Goal: Information Seeking & Learning: Learn about a topic

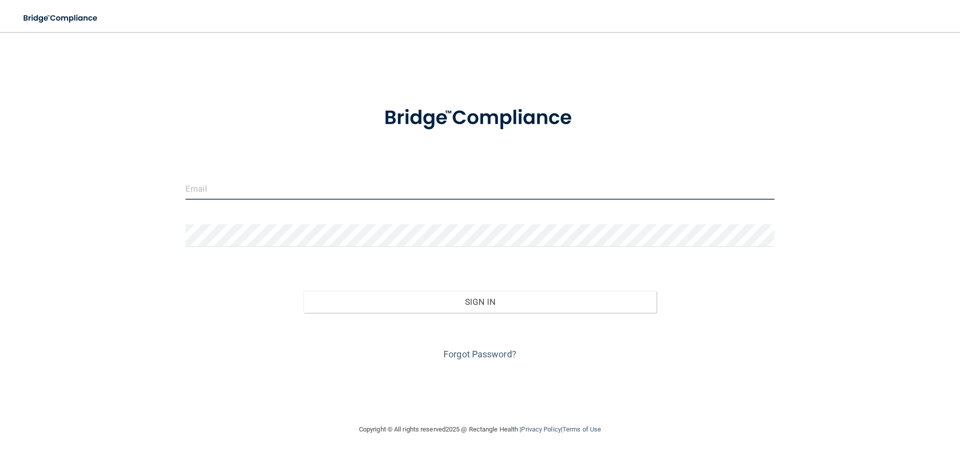
click at [250, 182] on input "email" at bounding box center [480, 188] width 589 height 23
type input "[EMAIL_ADDRESS][DOMAIN_NAME]"
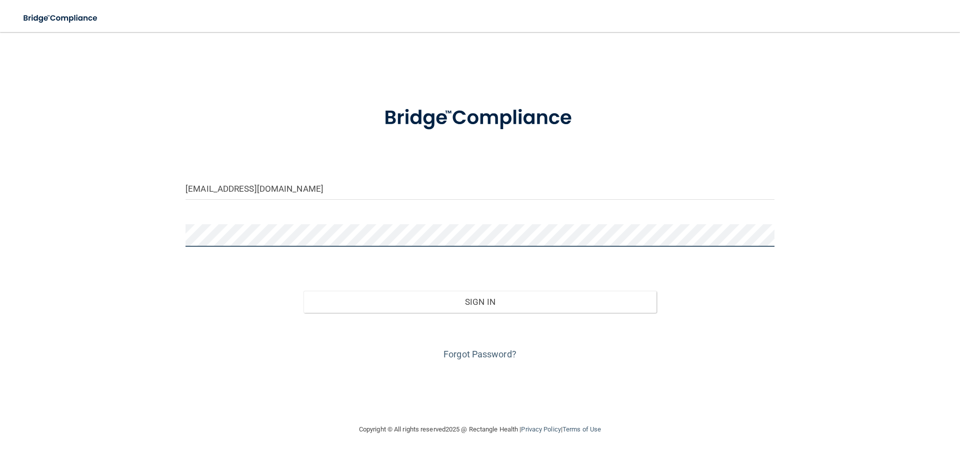
click at [304, 291] on button "Sign In" at bounding box center [481, 302] width 354 height 22
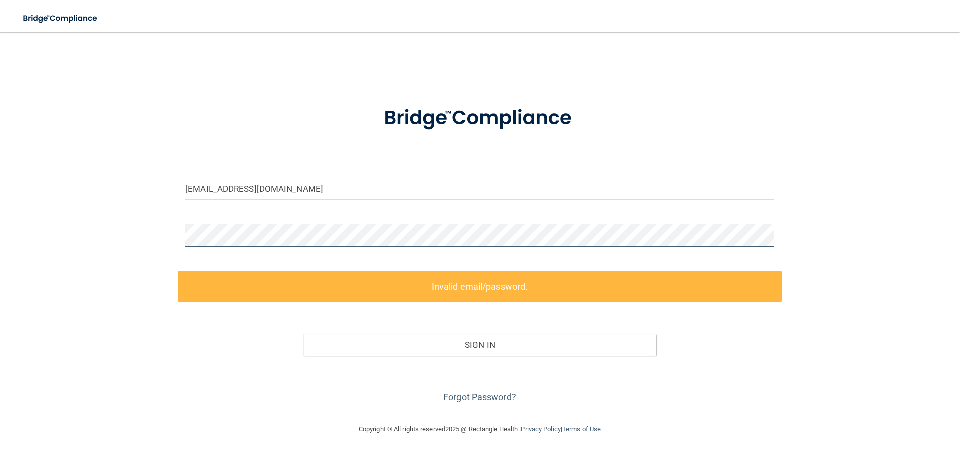
click at [106, 239] on div "[EMAIL_ADDRESS][DOMAIN_NAME] Invalid email/password. You don't have permission …" at bounding box center [480, 227] width 920 height 371
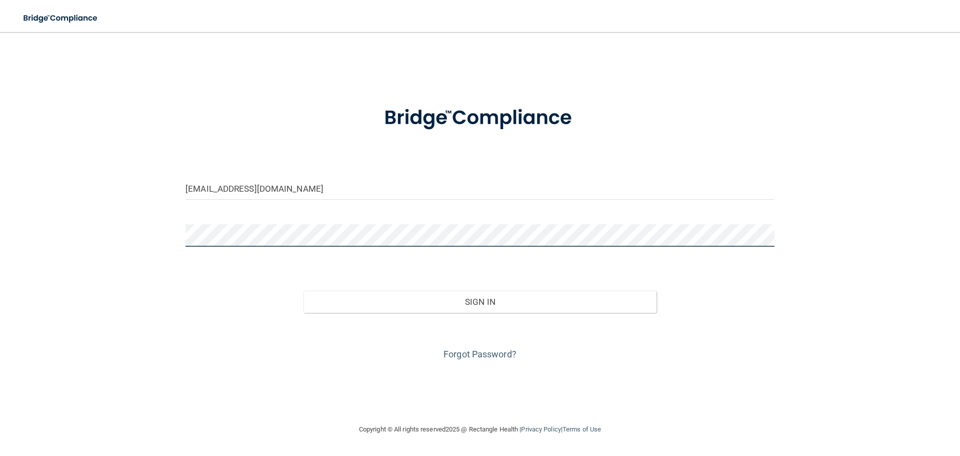
click at [304, 291] on button "Sign In" at bounding box center [481, 302] width 354 height 22
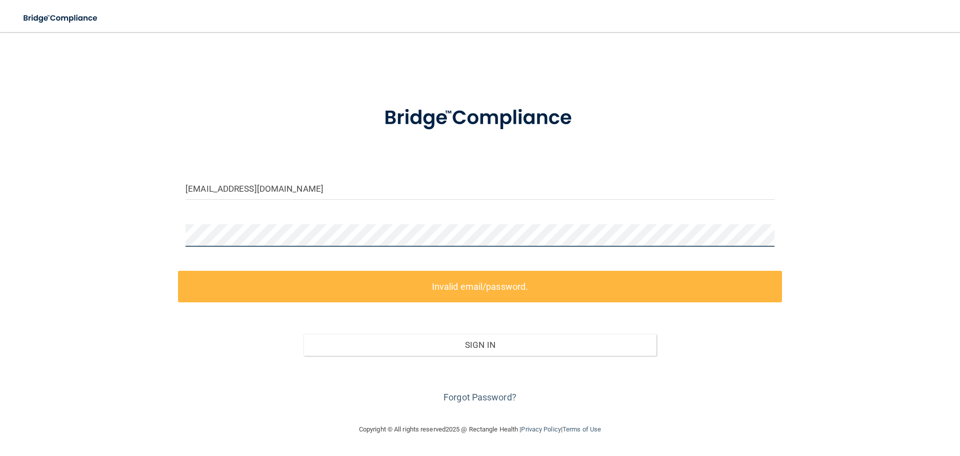
click at [304, 334] on button "Sign In" at bounding box center [481, 345] width 354 height 22
click at [489, 398] on link "Forgot Password?" at bounding box center [480, 397] width 73 height 11
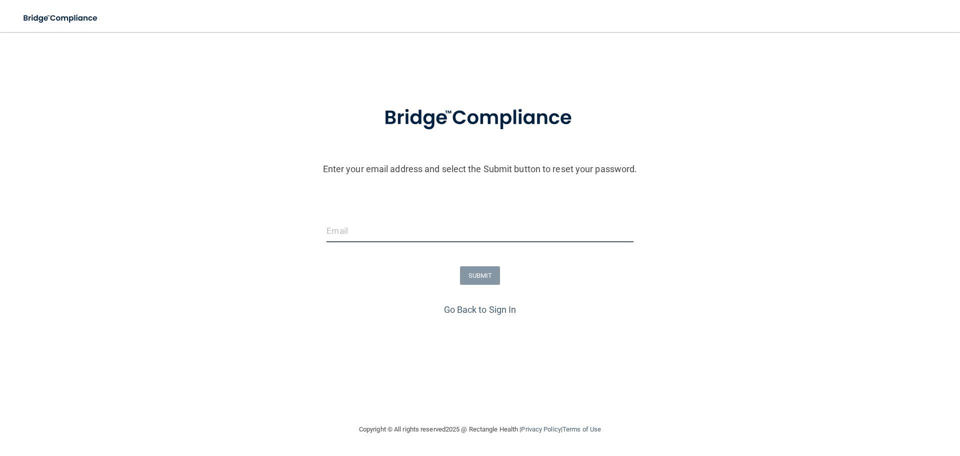
click at [330, 225] on input "email" at bounding box center [480, 231] width 307 height 23
type input "[EMAIL_ADDRESS][DOMAIN_NAME]"
click at [487, 274] on button "SUBMIT" at bounding box center [480, 275] width 41 height 19
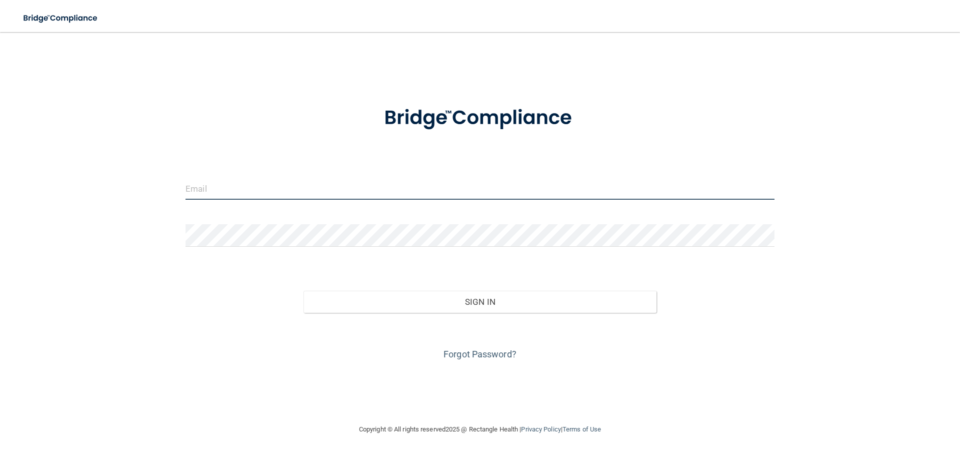
click at [199, 194] on input "email" at bounding box center [480, 188] width 589 height 23
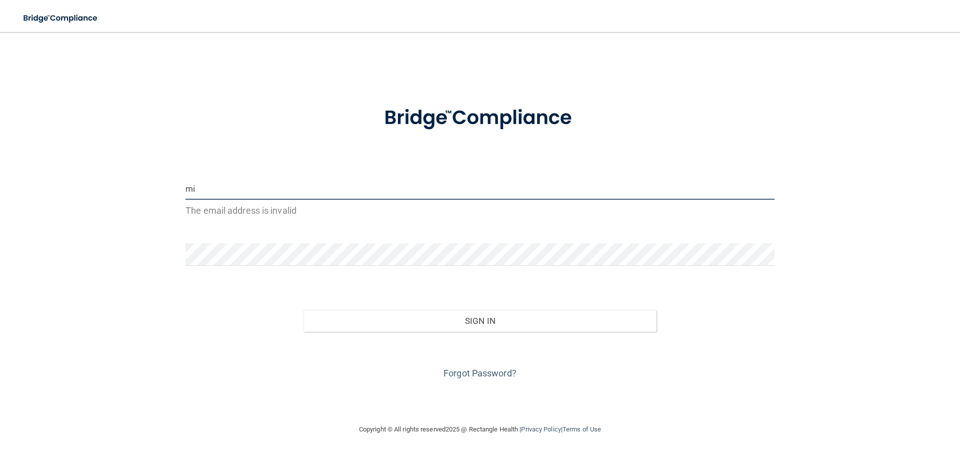
type input "[EMAIL_ADDRESS][DOMAIN_NAME]"
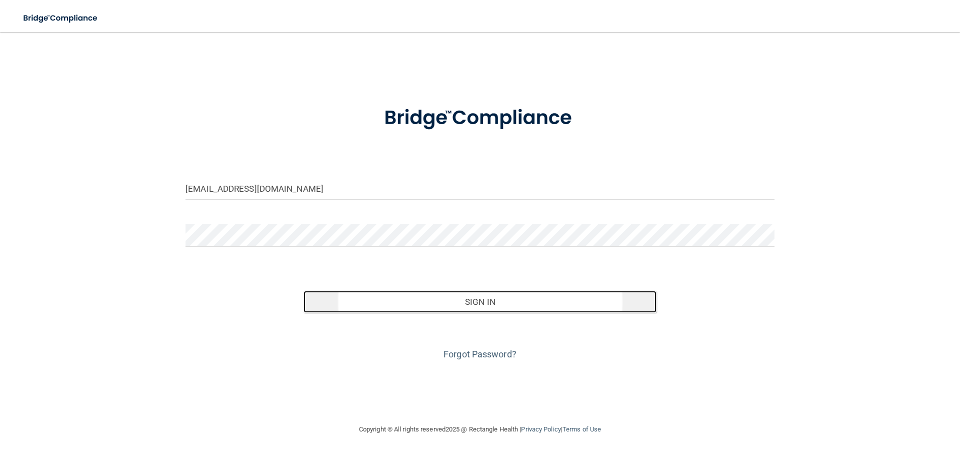
click at [469, 310] on button "Sign In" at bounding box center [481, 302] width 354 height 22
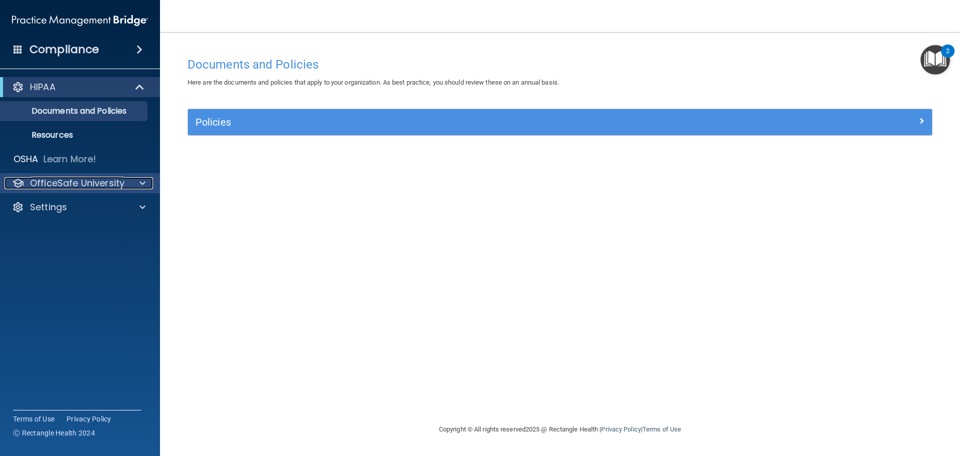
click at [141, 184] on span at bounding box center [143, 183] width 6 height 12
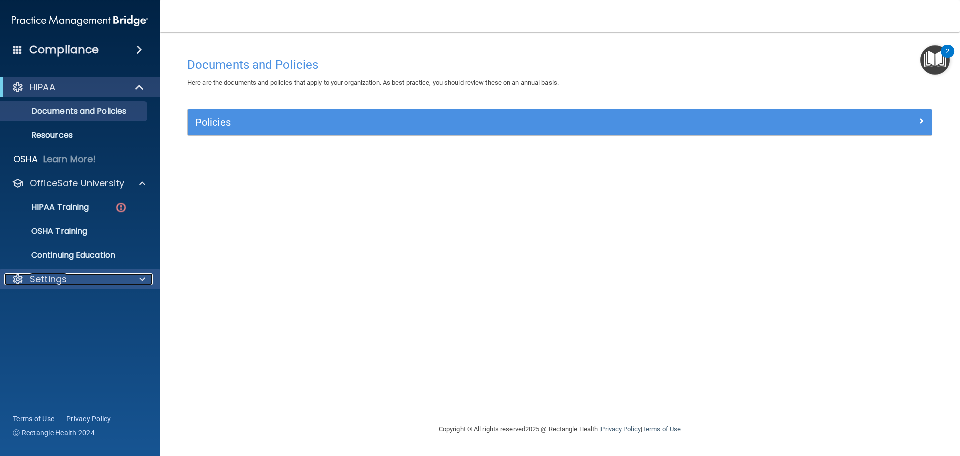
click at [141, 280] on span at bounding box center [143, 279] width 6 height 12
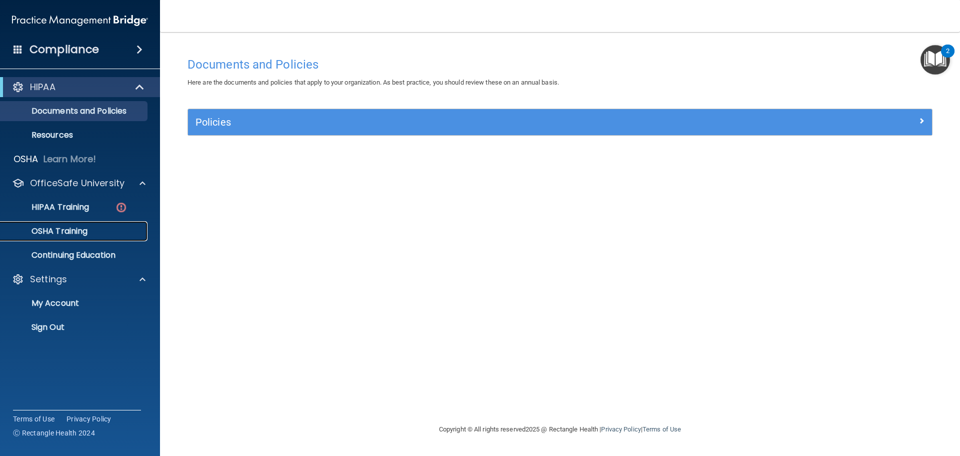
click at [61, 231] on p "OSHA Training" at bounding box center [47, 231] width 81 height 10
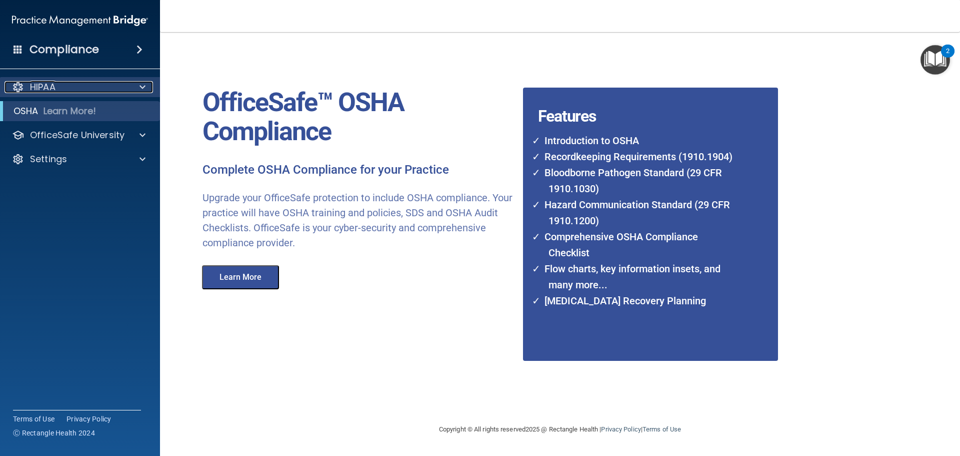
click at [145, 87] on span at bounding box center [143, 87] width 6 height 12
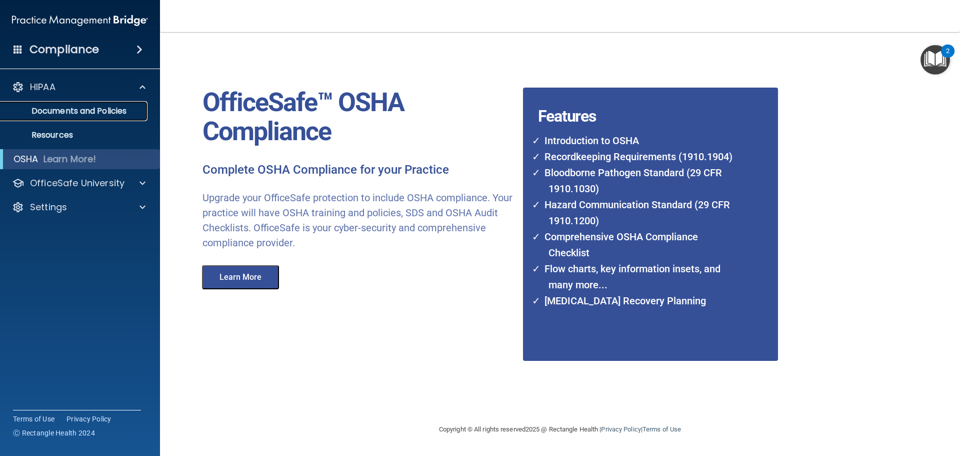
click at [95, 111] on p "Documents and Policies" at bounding box center [75, 111] width 137 height 10
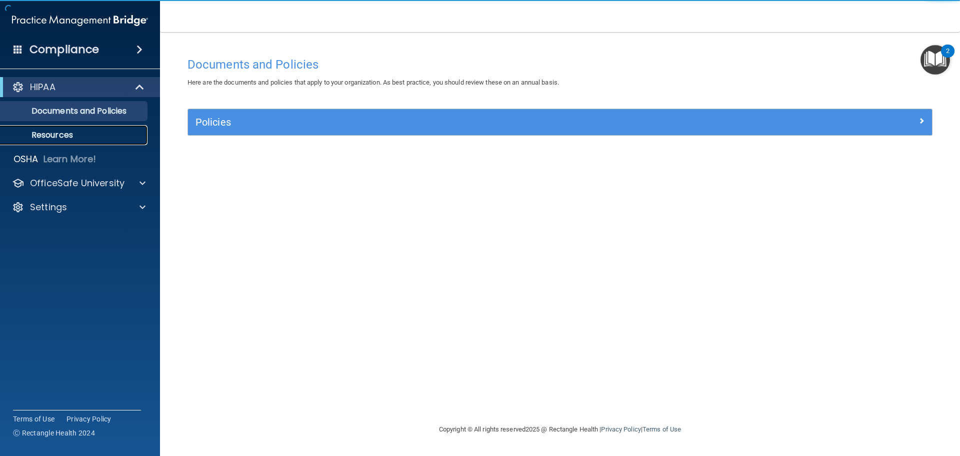
click at [51, 136] on p "Resources" at bounding box center [75, 135] width 137 height 10
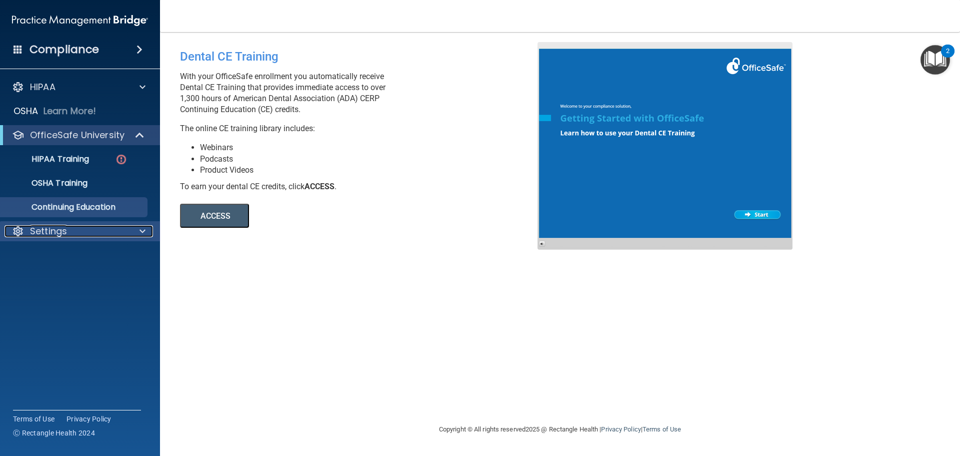
click at [144, 230] on span at bounding box center [143, 231] width 6 height 12
click at [71, 47] on h4 "Compliance" at bounding box center [65, 50] width 70 height 14
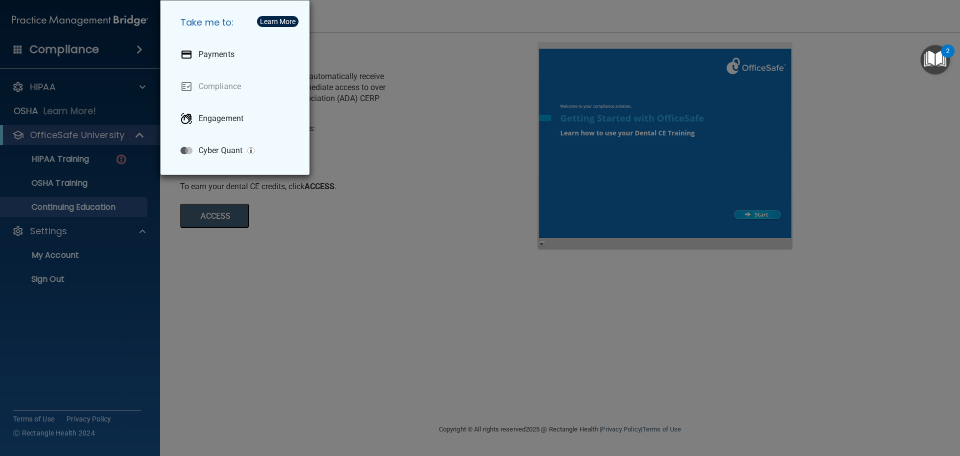
click at [73, 96] on div "Take me to: Payments Compliance Engagement Cyber Quant" at bounding box center [480, 228] width 960 height 456
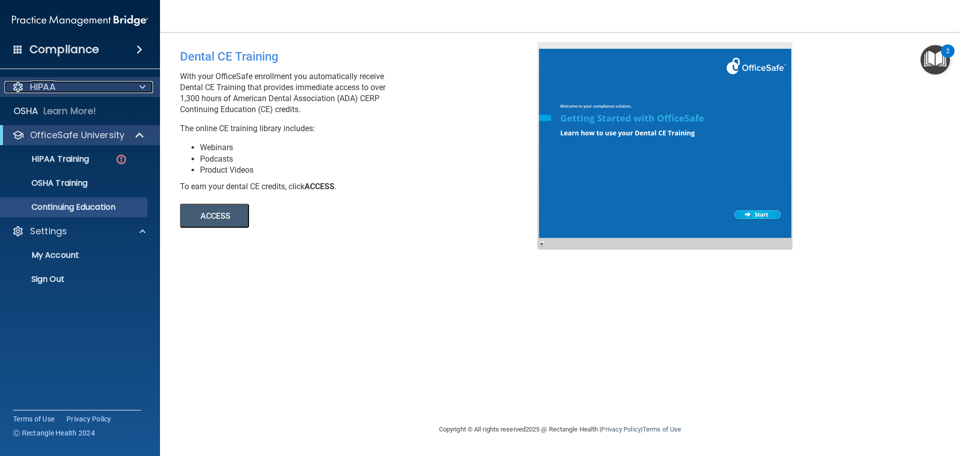
click at [142, 88] on span at bounding box center [143, 87] width 6 height 12
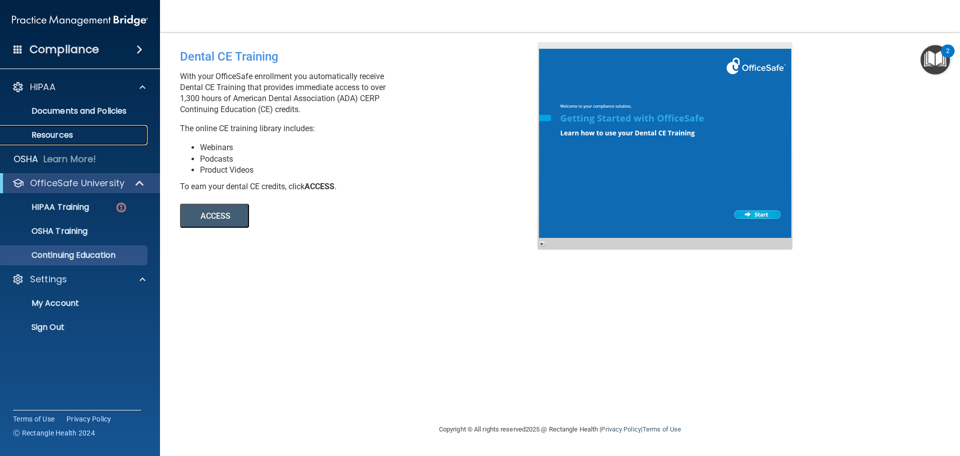
click at [57, 141] on link "Resources" at bounding box center [69, 135] width 158 height 20
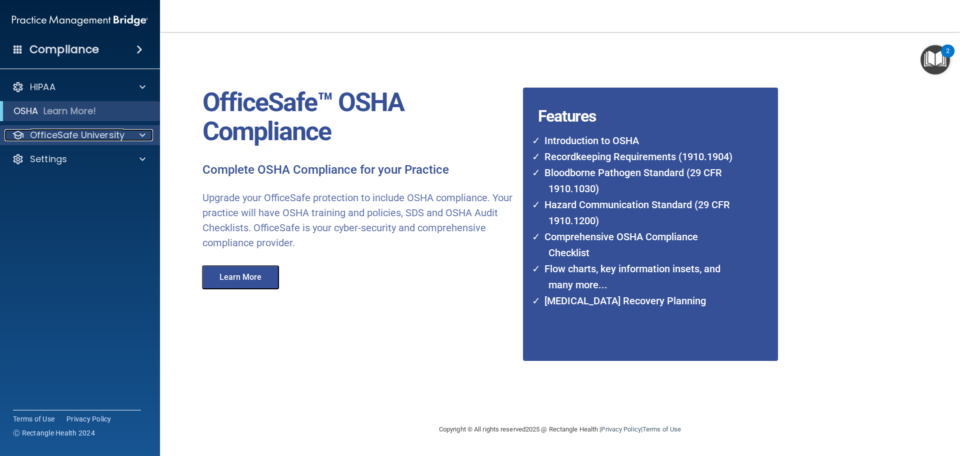
click at [51, 133] on p "OfficeSafe University" at bounding box center [77, 135] width 95 height 12
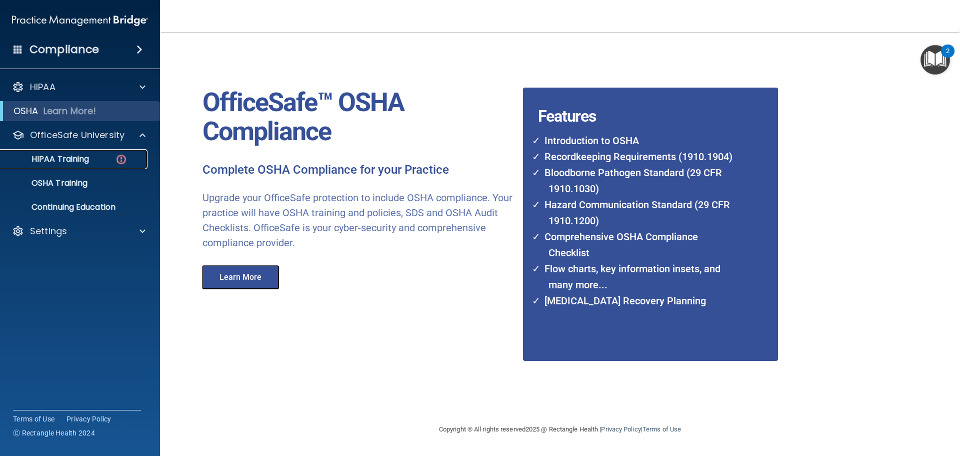
click at [64, 154] on p "HIPAA Training" at bounding box center [48, 159] width 83 height 10
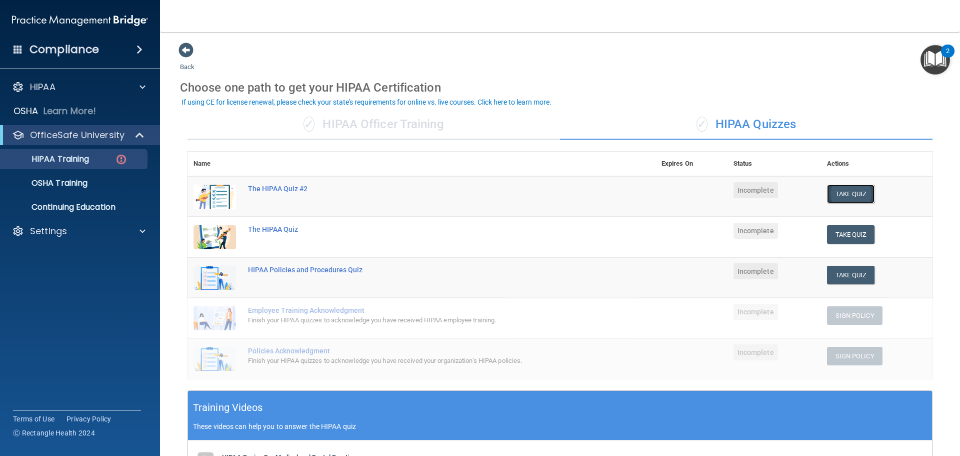
click at [843, 195] on button "Take Quiz" at bounding box center [851, 194] width 48 height 19
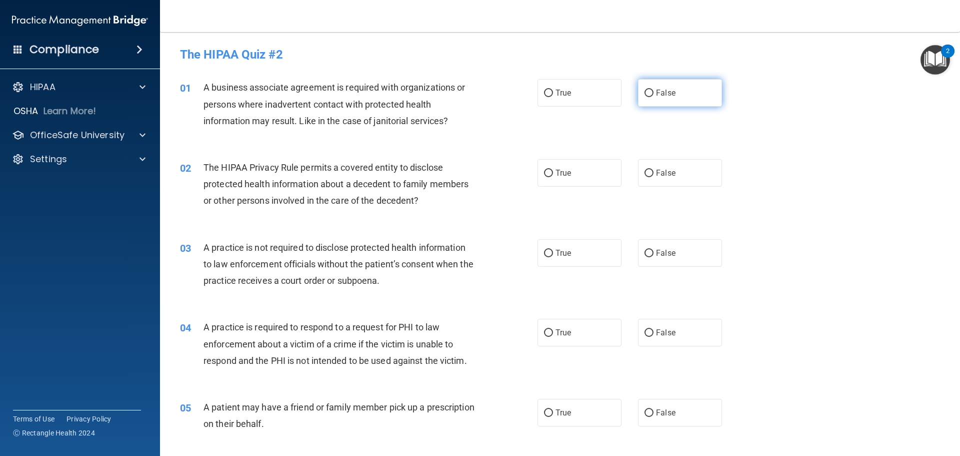
click at [647, 92] on input "False" at bounding box center [649, 94] width 9 height 8
radio input "true"
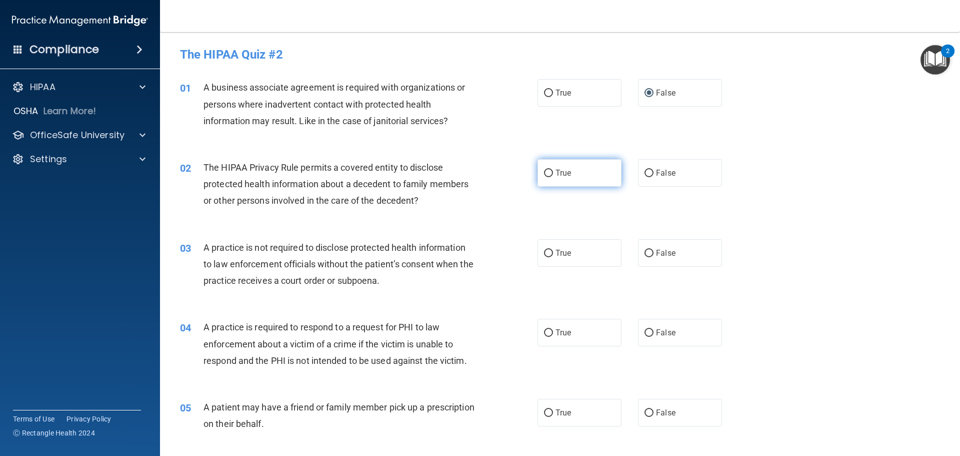
click at [544, 174] on input "True" at bounding box center [548, 174] width 9 height 8
radio input "true"
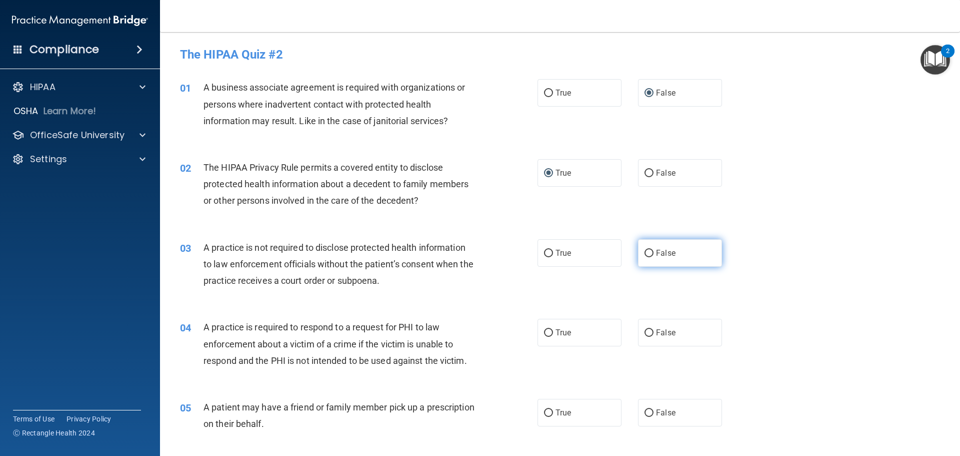
click at [645, 253] on input "False" at bounding box center [649, 254] width 9 height 8
radio input "true"
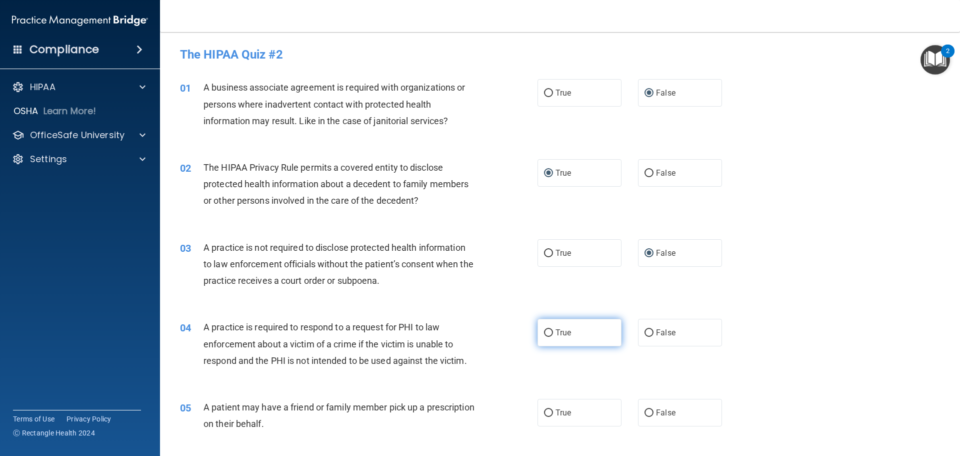
click at [545, 333] on input "True" at bounding box center [548, 333] width 9 height 8
radio input "true"
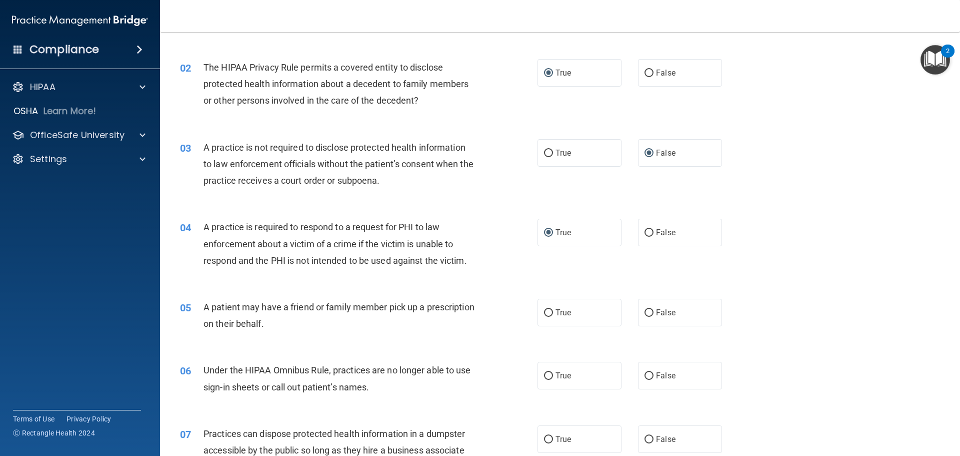
scroll to position [250, 0]
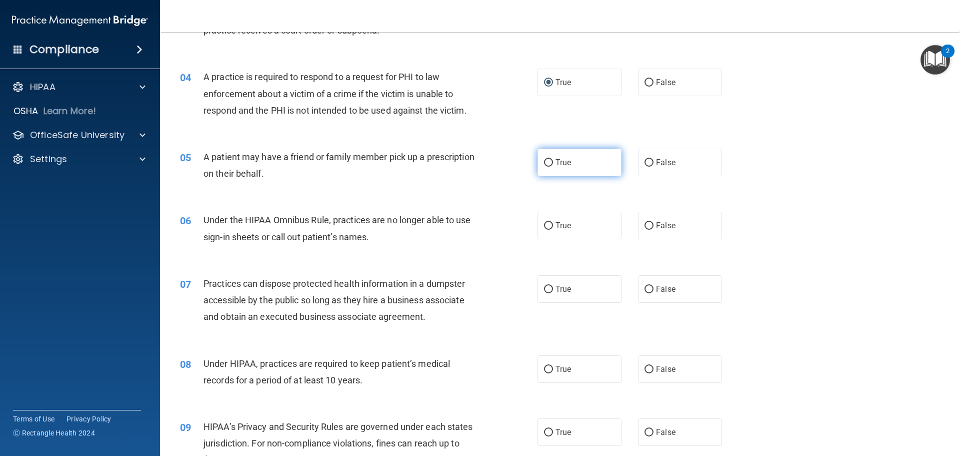
click at [546, 162] on input "True" at bounding box center [548, 163] width 9 height 8
radio input "true"
click at [544, 229] on input "True" at bounding box center [548, 226] width 9 height 8
radio input "true"
click at [645, 222] on input "False" at bounding box center [649, 226] width 9 height 8
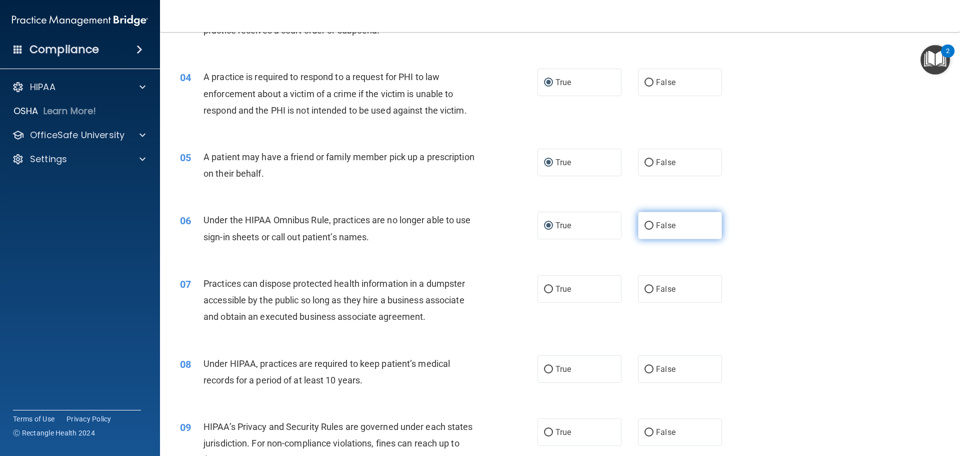
radio input "true"
radio input "false"
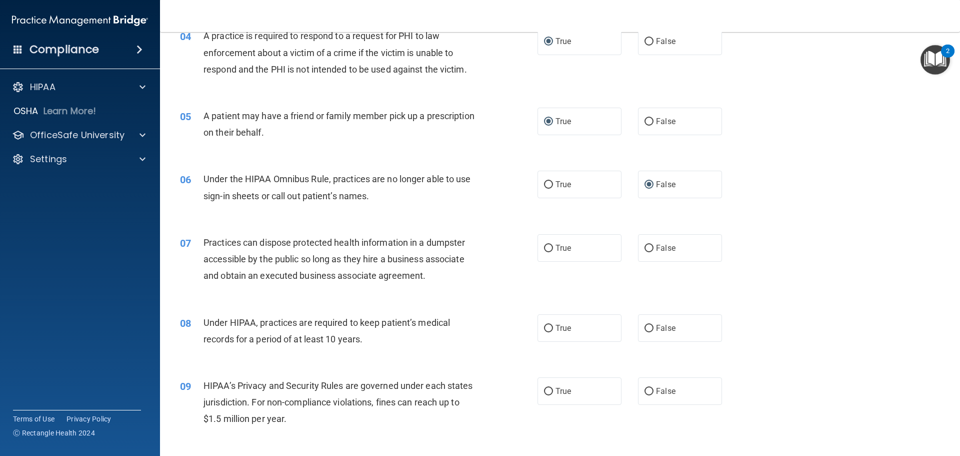
scroll to position [350, 0]
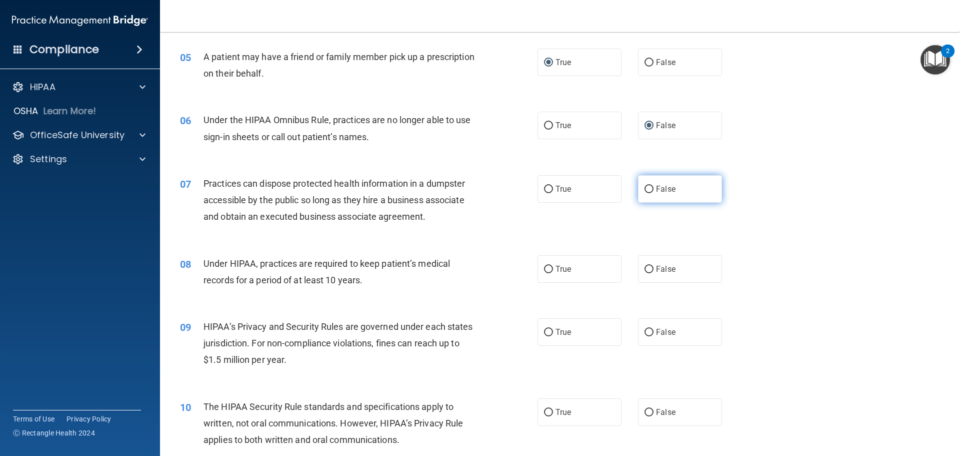
click at [648, 188] on input "False" at bounding box center [649, 190] width 9 height 8
radio input "true"
click at [645, 269] on input "False" at bounding box center [649, 270] width 9 height 8
radio input "true"
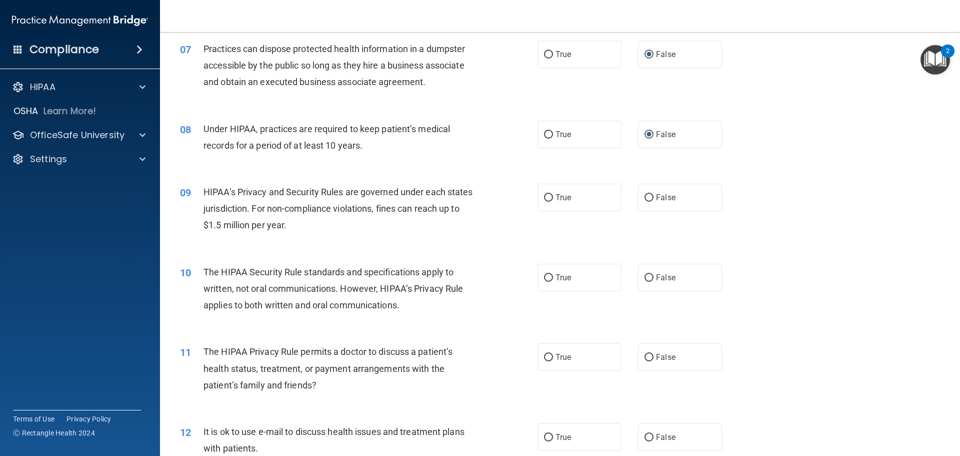
scroll to position [550, 0]
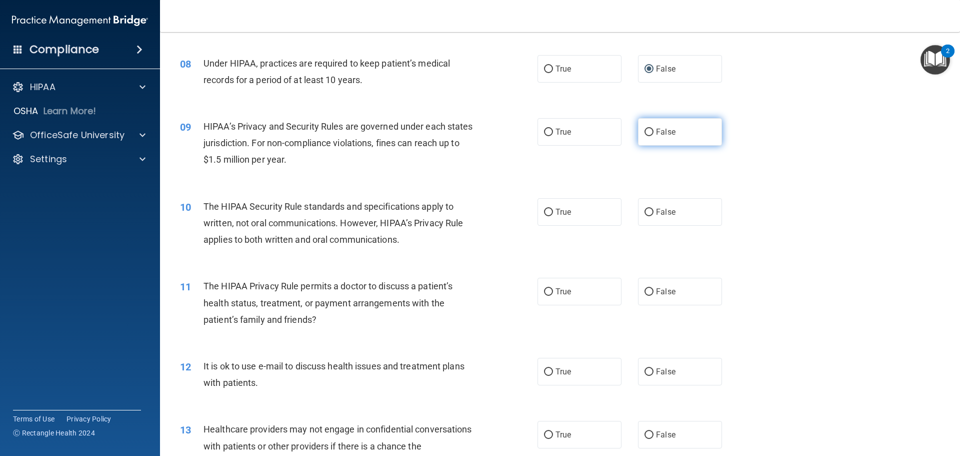
click at [646, 132] on input "False" at bounding box center [649, 133] width 9 height 8
radio input "true"
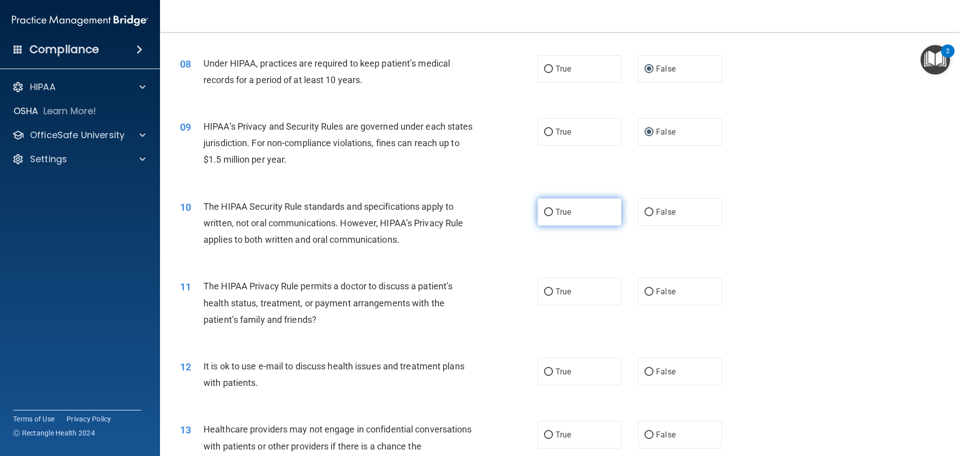
click at [546, 214] on input "True" at bounding box center [548, 213] width 9 height 8
radio input "true"
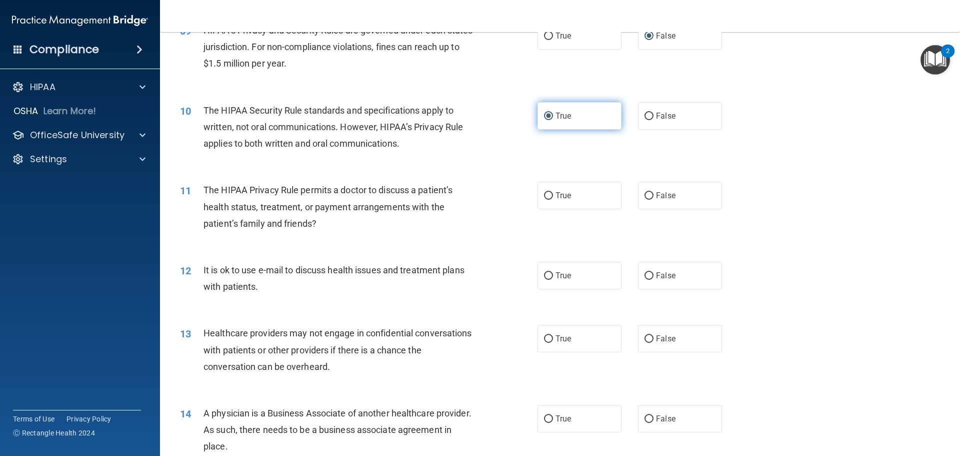
scroll to position [650, 0]
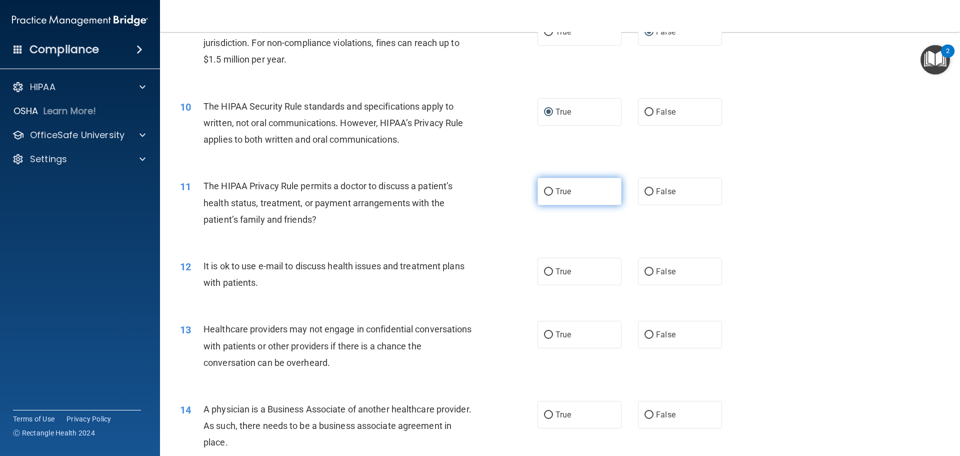
click at [544, 195] on input "True" at bounding box center [548, 192] width 9 height 8
radio input "true"
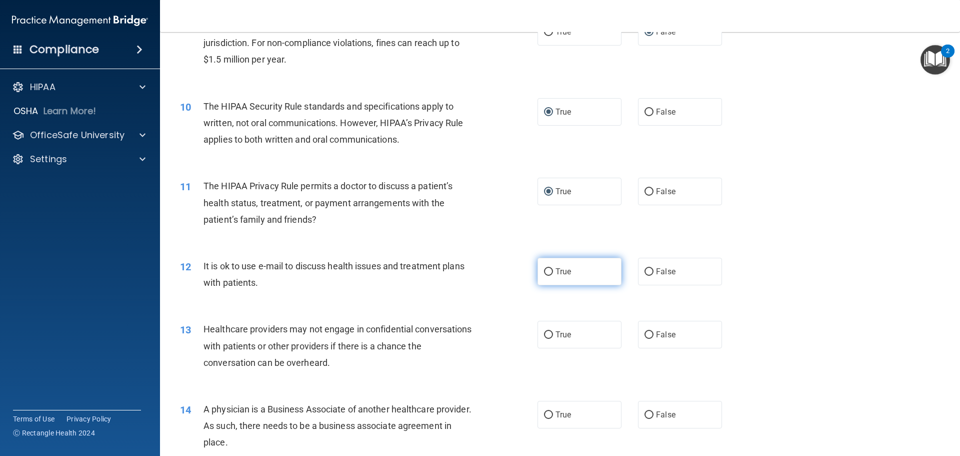
click at [549, 272] on input "True" at bounding box center [548, 272] width 9 height 8
radio input "true"
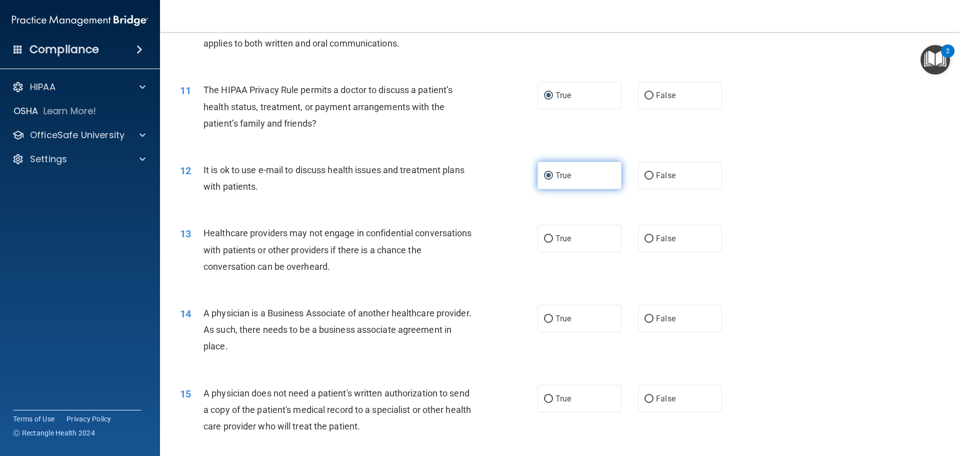
scroll to position [750, 0]
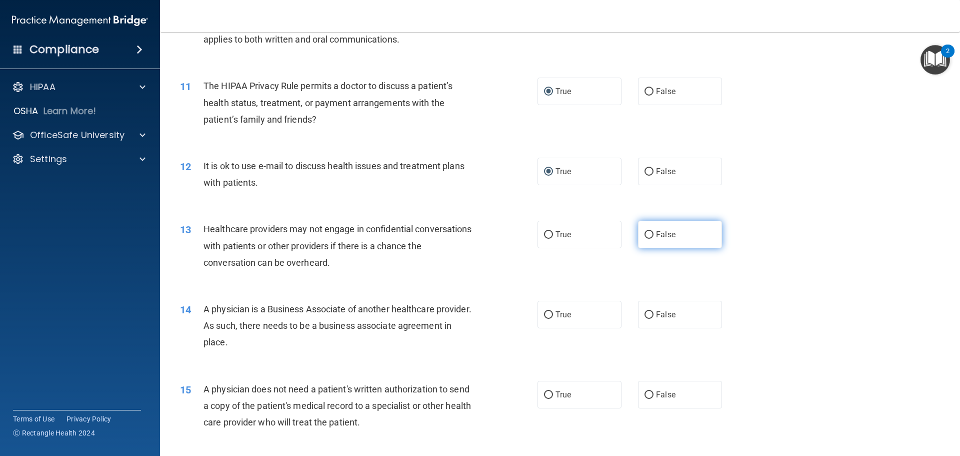
click at [645, 237] on input "False" at bounding box center [649, 235] width 9 height 8
radio input "true"
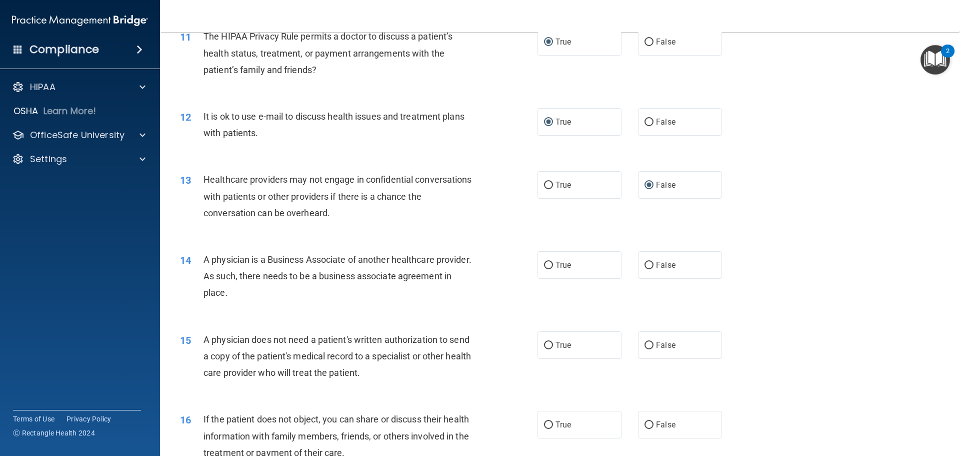
scroll to position [800, 0]
click at [645, 262] on input "False" at bounding box center [649, 265] width 9 height 8
radio input "true"
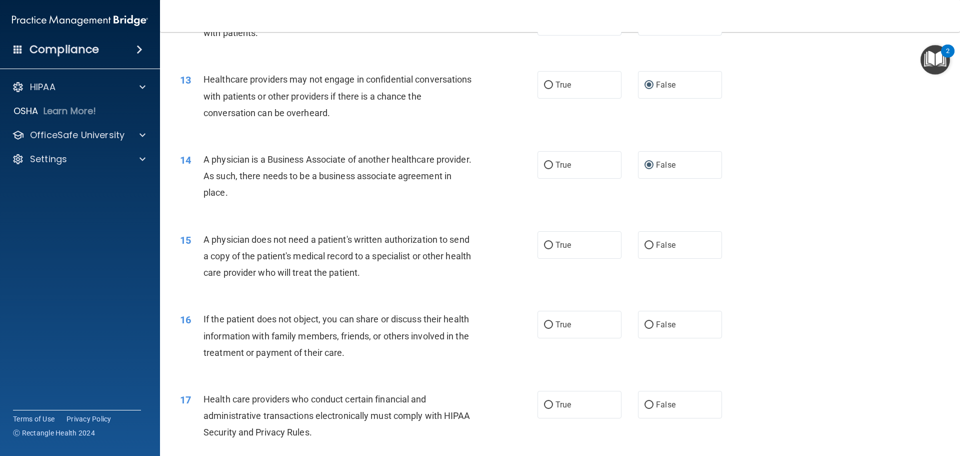
scroll to position [900, 0]
click at [544, 244] on input "True" at bounding box center [548, 245] width 9 height 8
radio input "true"
click at [546, 325] on input "True" at bounding box center [548, 325] width 9 height 8
radio input "true"
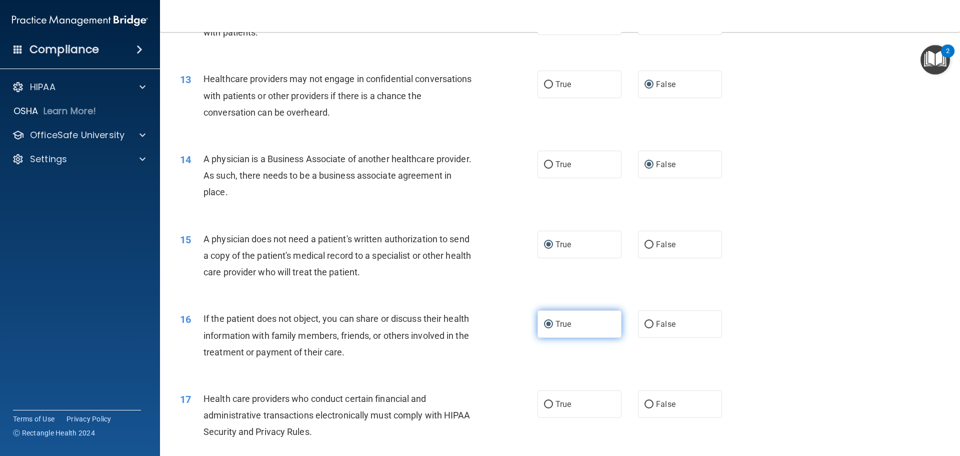
scroll to position [1101, 0]
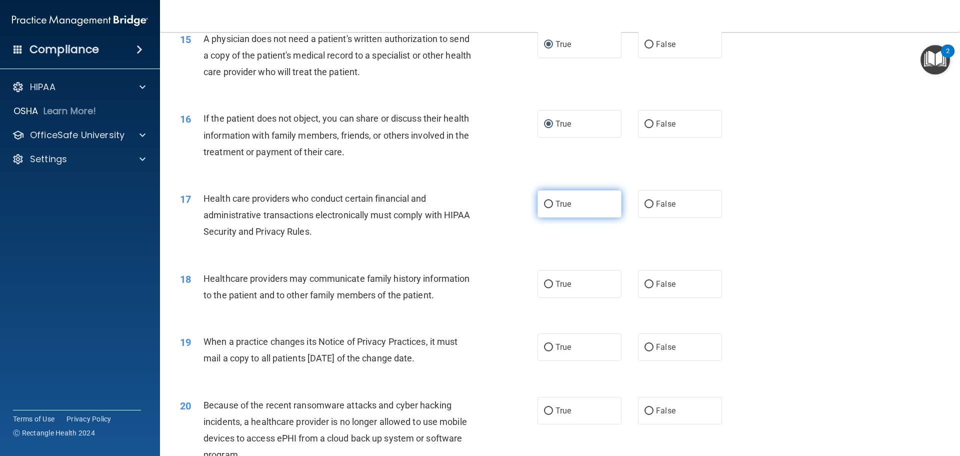
click at [544, 205] on input "True" at bounding box center [548, 205] width 9 height 8
radio input "true"
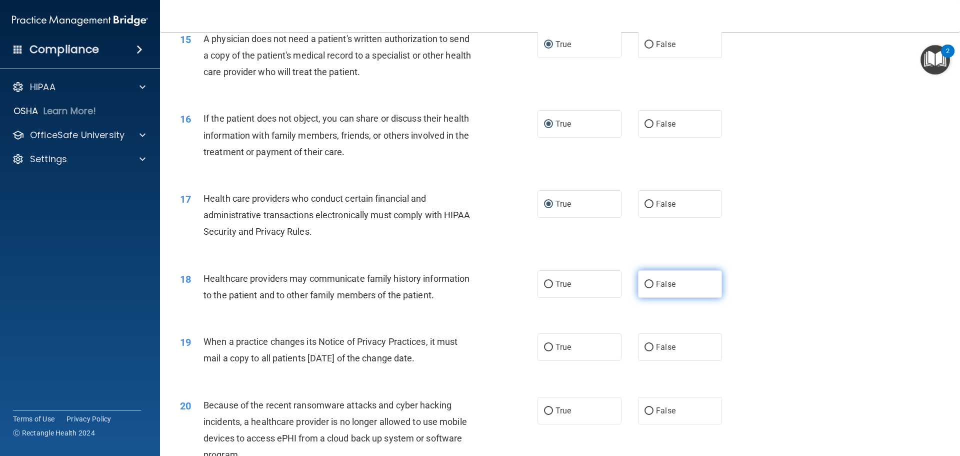
click at [645, 283] on input "False" at bounding box center [649, 285] width 9 height 8
radio input "true"
click at [648, 342] on label "False" at bounding box center [680, 347] width 84 height 28
click at [648, 344] on input "False" at bounding box center [649, 348] width 9 height 8
radio input "true"
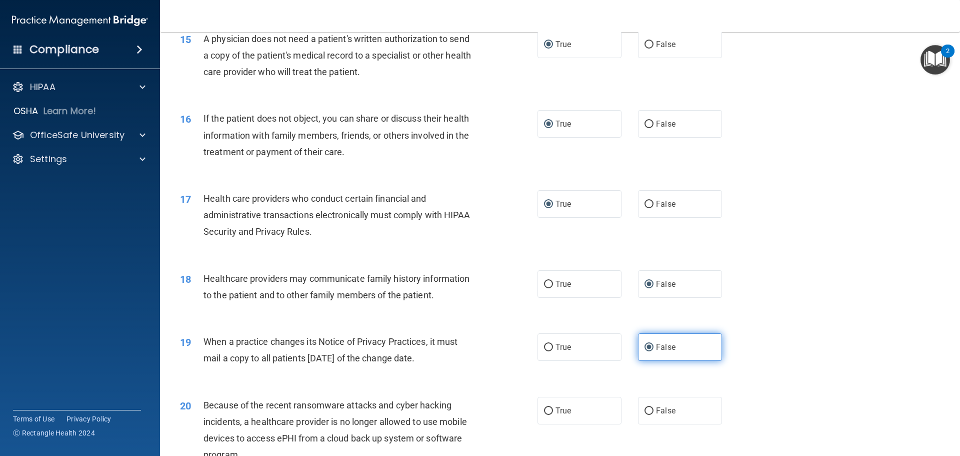
scroll to position [1151, 0]
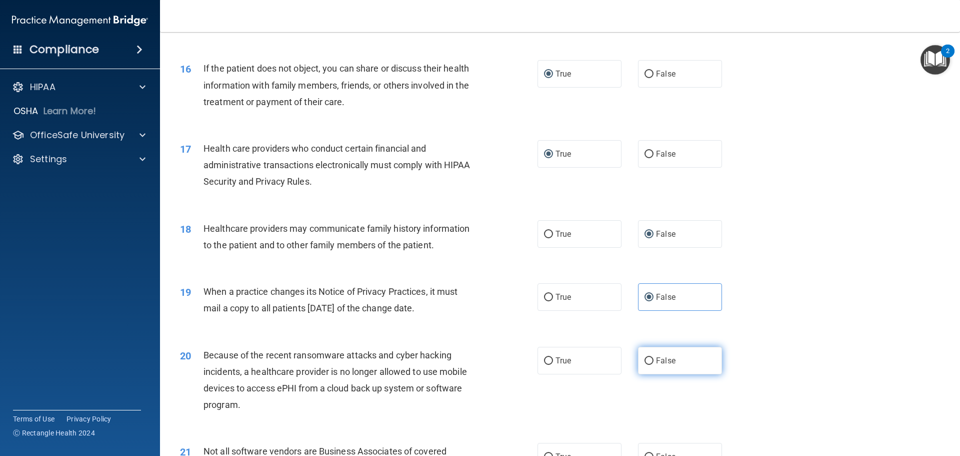
click at [645, 363] on input "False" at bounding box center [649, 361] width 9 height 8
radio input "true"
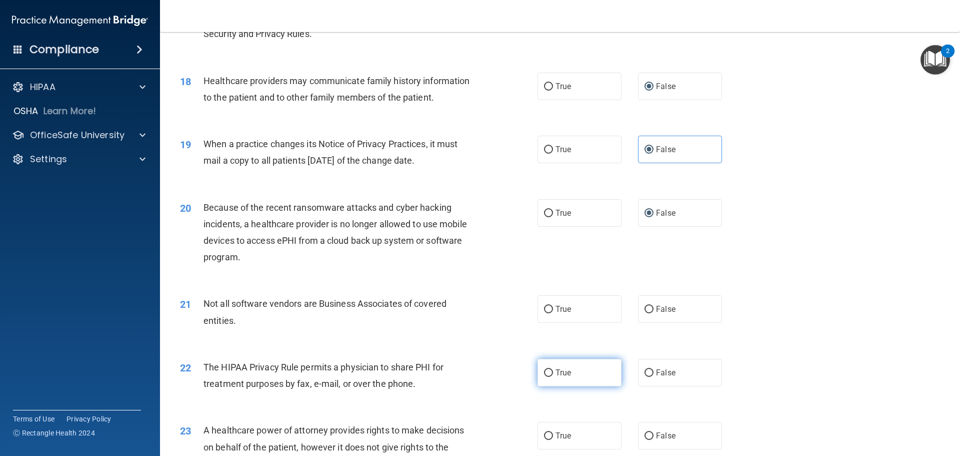
scroll to position [1301, 0]
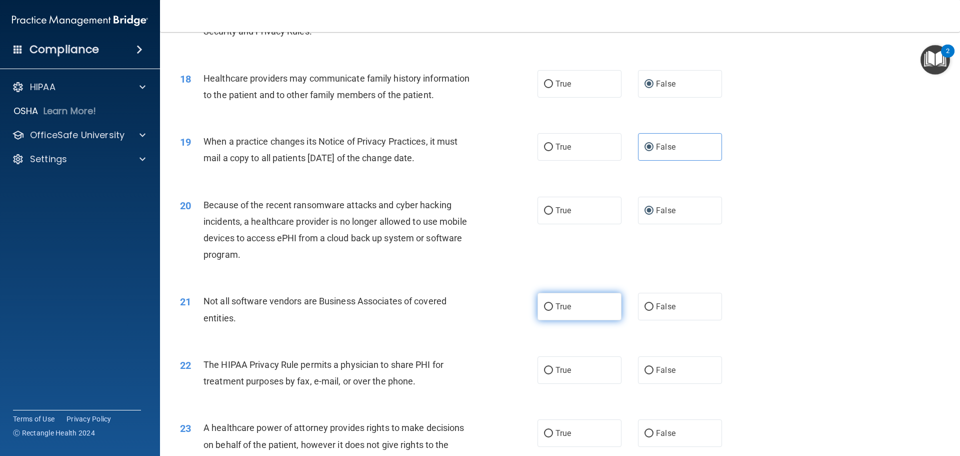
click at [546, 312] on label "True" at bounding box center [580, 307] width 84 height 28
click at [546, 311] on input "True" at bounding box center [548, 307] width 9 height 8
radio input "true"
click at [551, 371] on label "True" at bounding box center [580, 370] width 84 height 28
click at [551, 371] on input "True" at bounding box center [548, 371] width 9 height 8
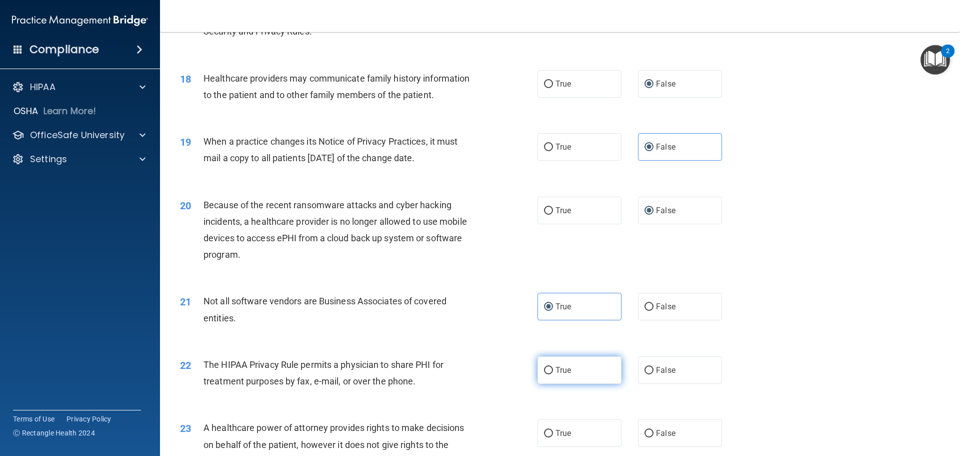
radio input "true"
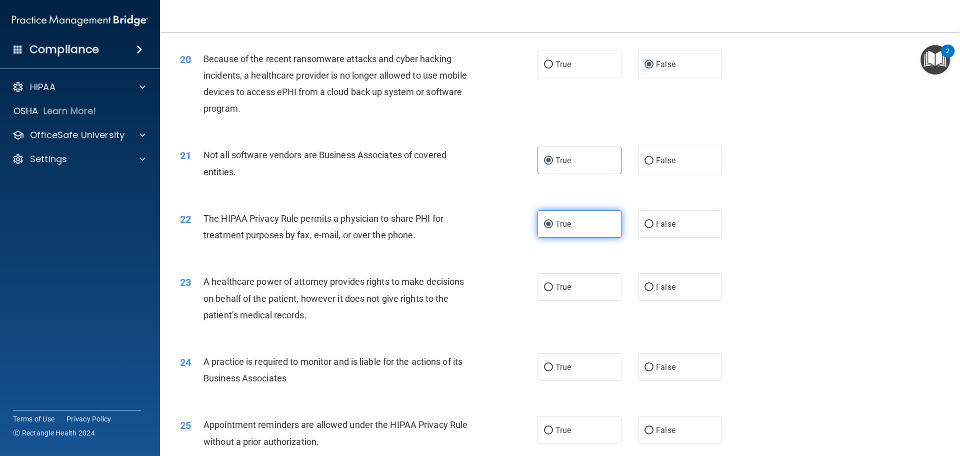
scroll to position [1451, 0]
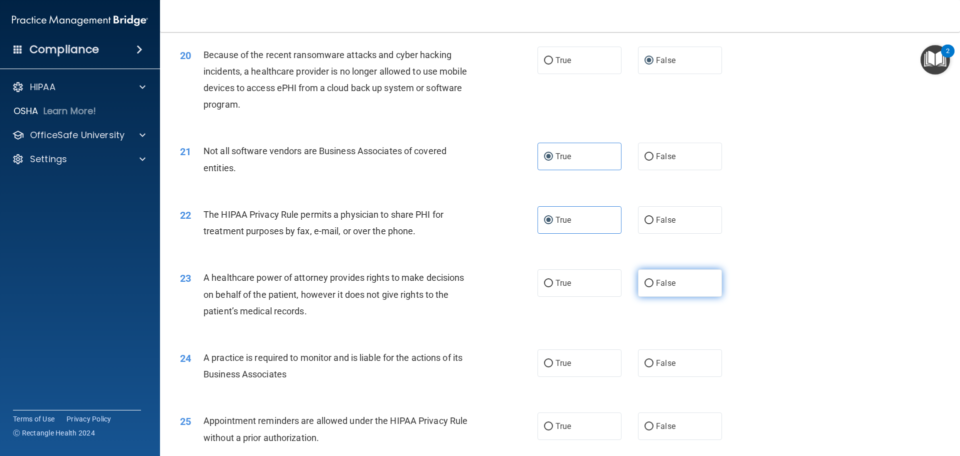
click at [646, 283] on input "False" at bounding box center [649, 284] width 9 height 8
radio input "true"
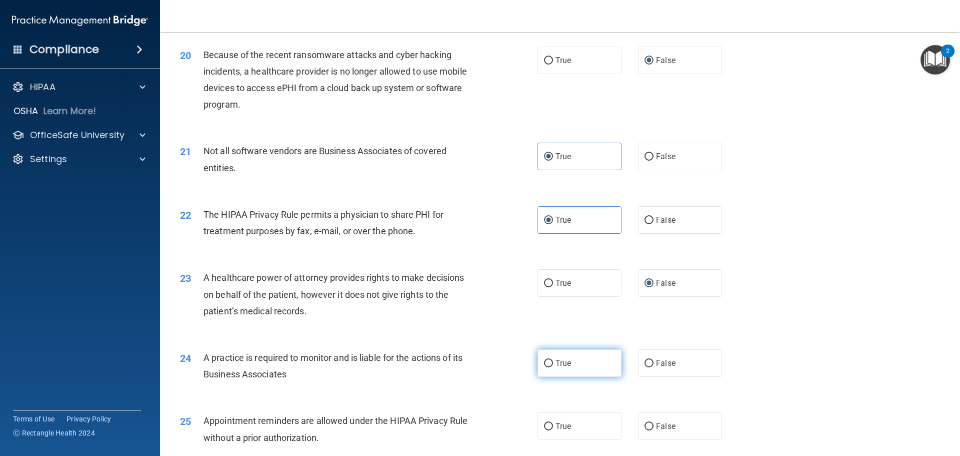
click at [544, 362] on input "True" at bounding box center [548, 364] width 9 height 8
radio input "true"
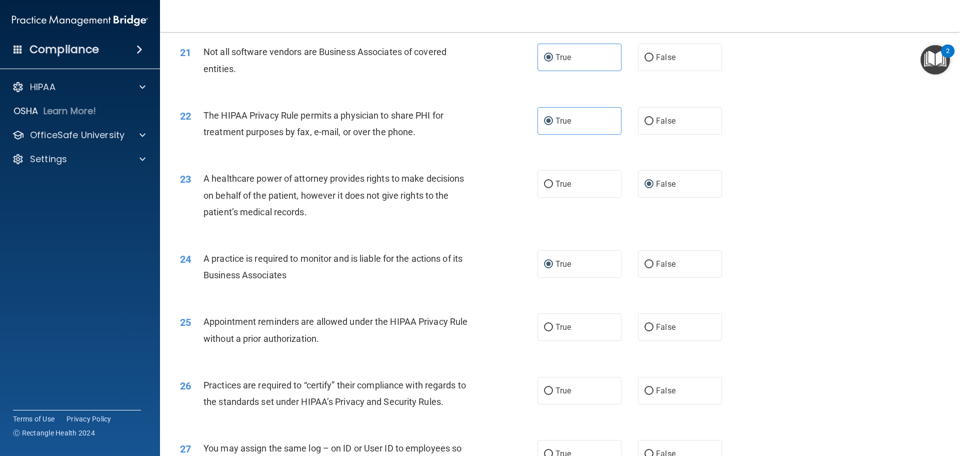
scroll to position [1551, 0]
click at [544, 327] on input "True" at bounding box center [548, 327] width 9 height 8
radio input "true"
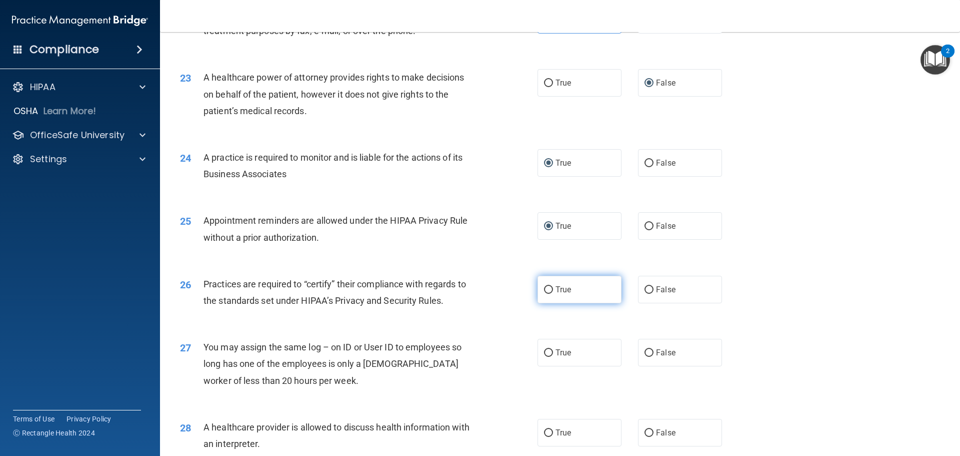
click at [544, 291] on input "True" at bounding box center [548, 290] width 9 height 8
radio input "true"
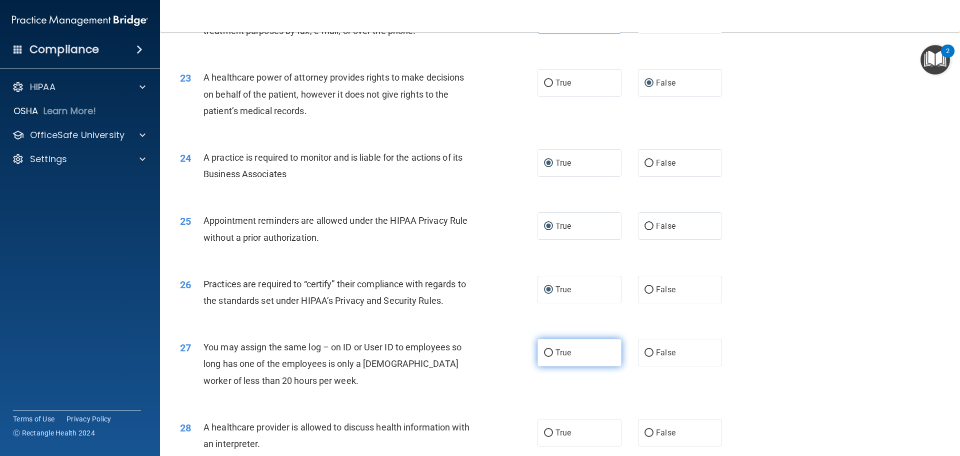
click at [545, 352] on input "True" at bounding box center [548, 353] width 9 height 8
radio input "true"
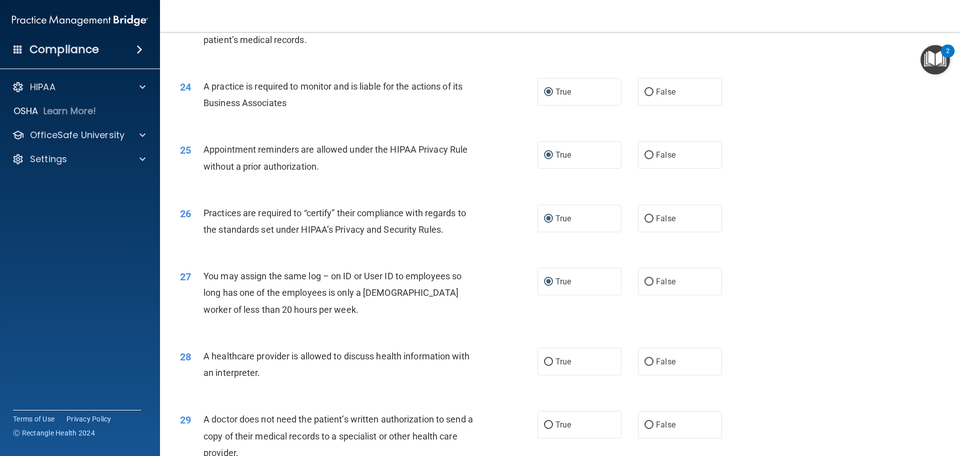
scroll to position [1851, 0]
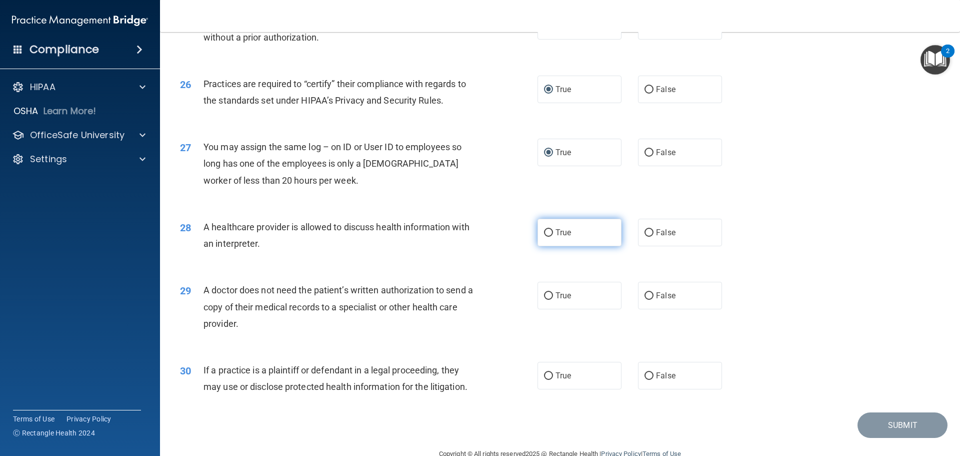
click at [546, 232] on input "True" at bounding box center [548, 233] width 9 height 8
radio input "true"
click at [549, 297] on input "True" at bounding box center [548, 296] width 9 height 8
radio input "true"
click at [546, 378] on input "True" at bounding box center [548, 376] width 9 height 8
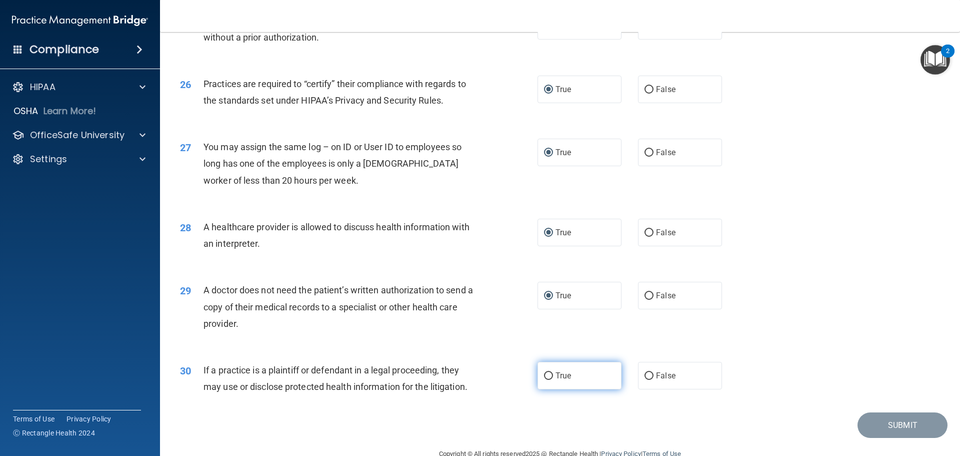
radio input "true"
click at [888, 418] on button "Submit" at bounding box center [903, 425] width 90 height 26
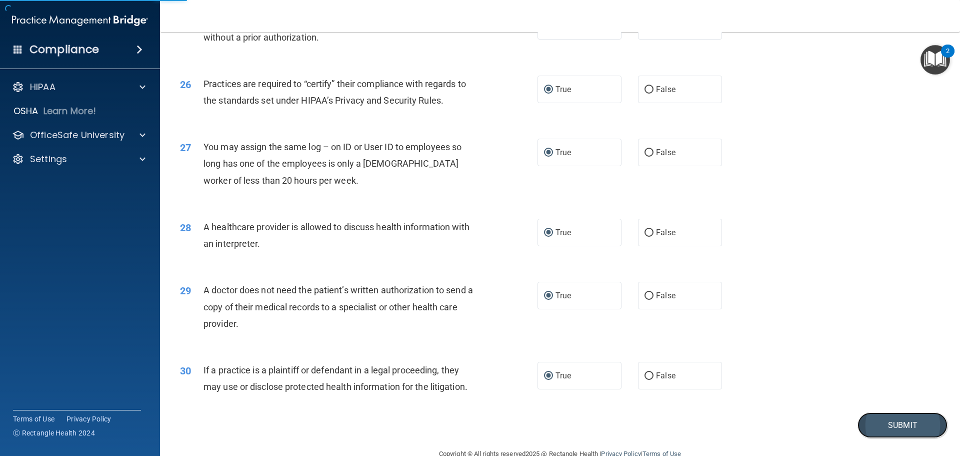
click at [887, 425] on button "Submit" at bounding box center [903, 425] width 90 height 26
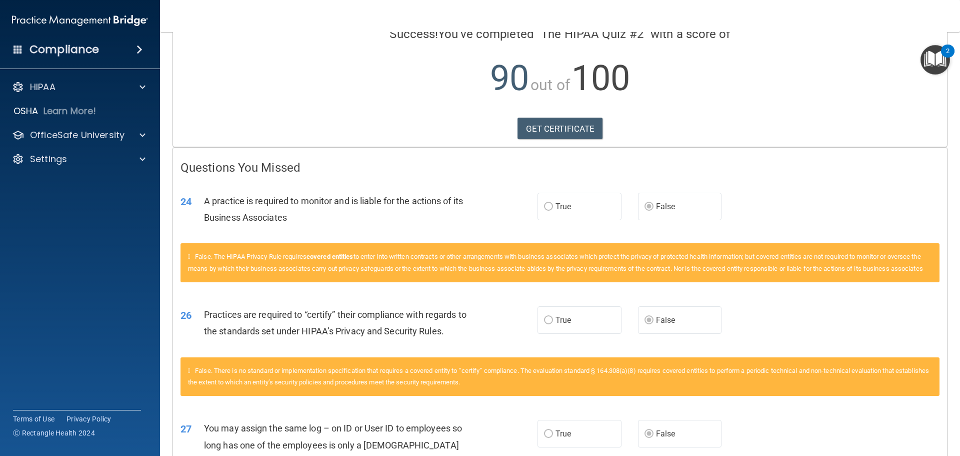
scroll to position [31, 0]
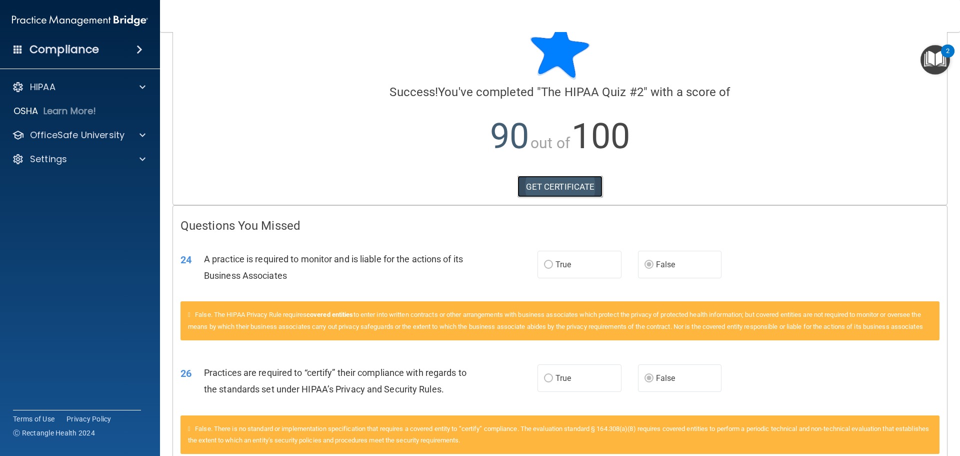
click at [553, 184] on link "GET CERTIFICATE" at bounding box center [561, 187] width 86 height 22
click at [43, 90] on p "HIPAA" at bounding box center [43, 87] width 26 height 12
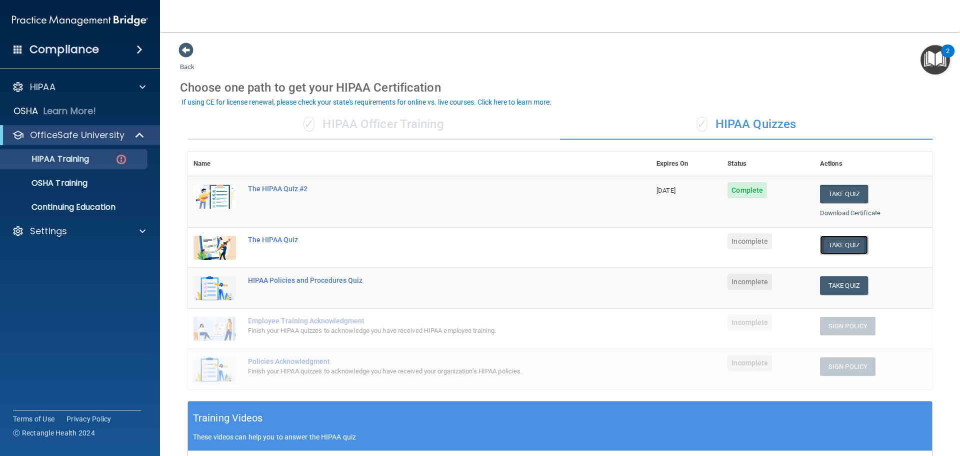
click at [833, 244] on button "Take Quiz" at bounding box center [844, 245] width 48 height 19
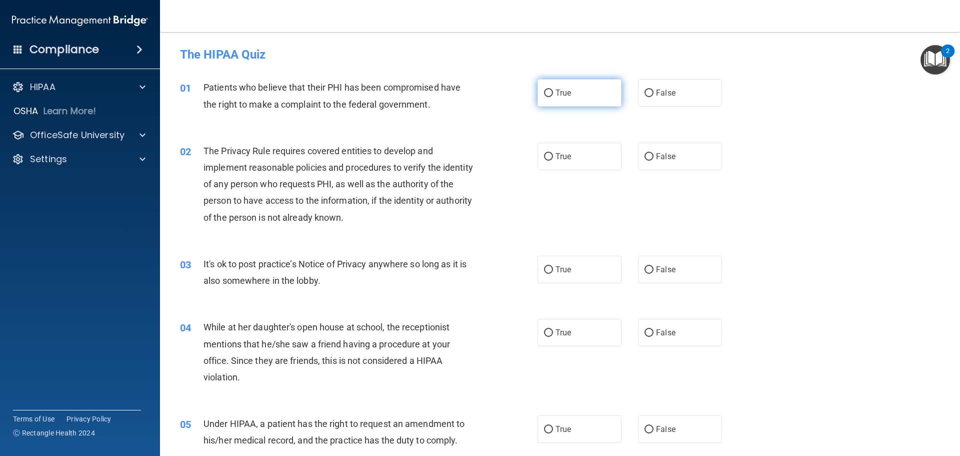
click at [550, 94] on label "True" at bounding box center [580, 93] width 84 height 28
click at [550, 94] on input "True" at bounding box center [548, 94] width 9 height 8
radio input "true"
click at [544, 157] on input "True" at bounding box center [548, 157] width 9 height 8
radio input "true"
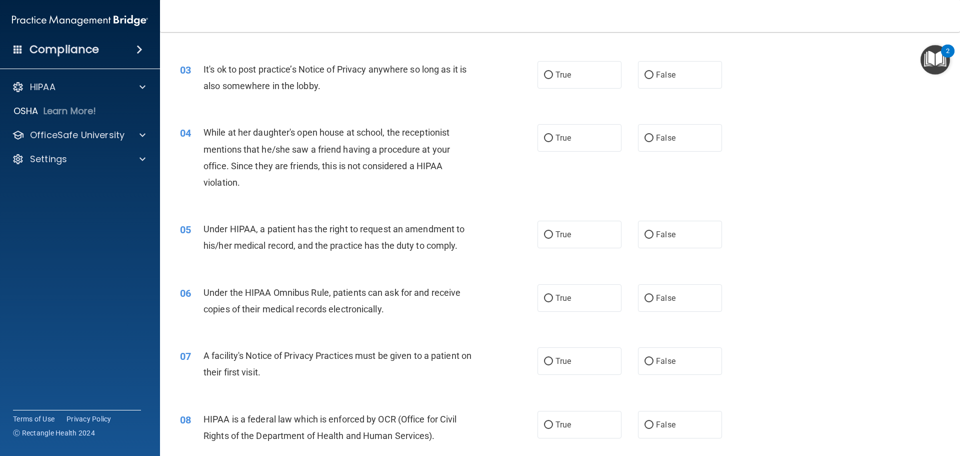
scroll to position [200, 0]
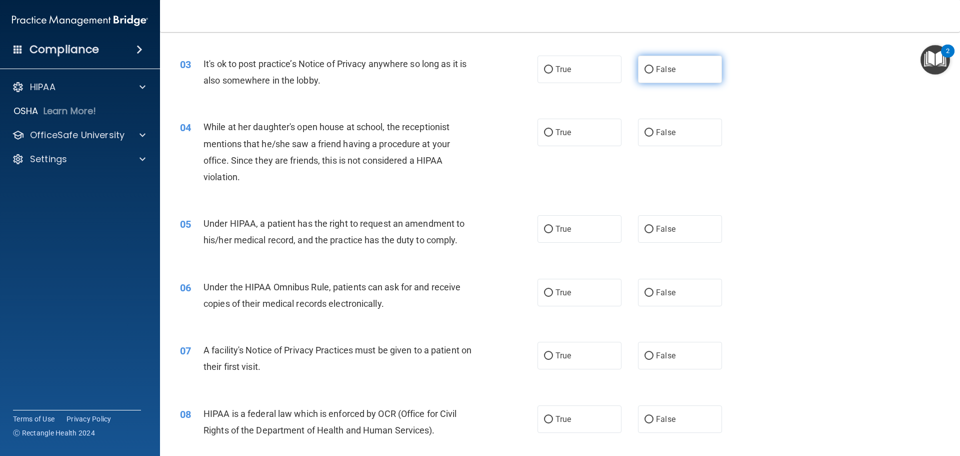
click at [651, 68] on label "False" at bounding box center [680, 70] width 84 height 28
click at [651, 68] on input "False" at bounding box center [649, 70] width 9 height 8
radio input "true"
click at [646, 134] on input "False" at bounding box center [649, 133] width 9 height 8
radio input "true"
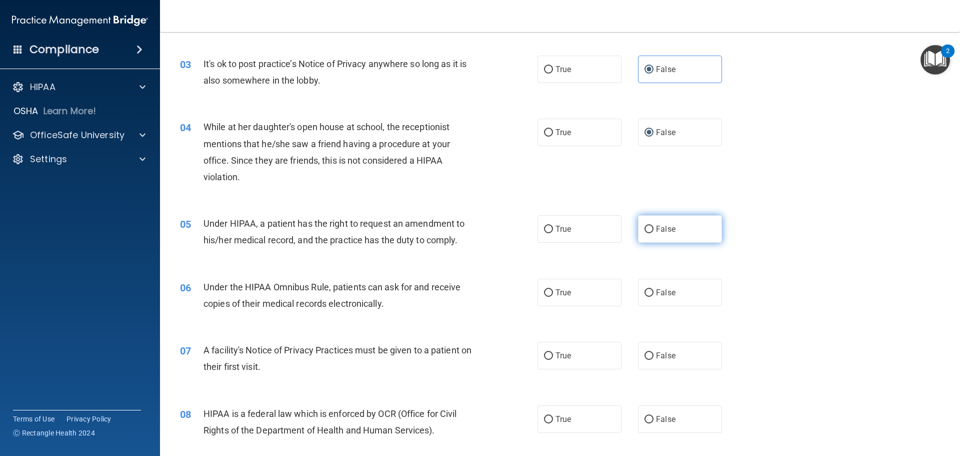
click at [656, 230] on span "False" at bounding box center [666, 229] width 20 height 10
click at [653, 230] on input "False" at bounding box center [649, 230] width 9 height 8
radio input "true"
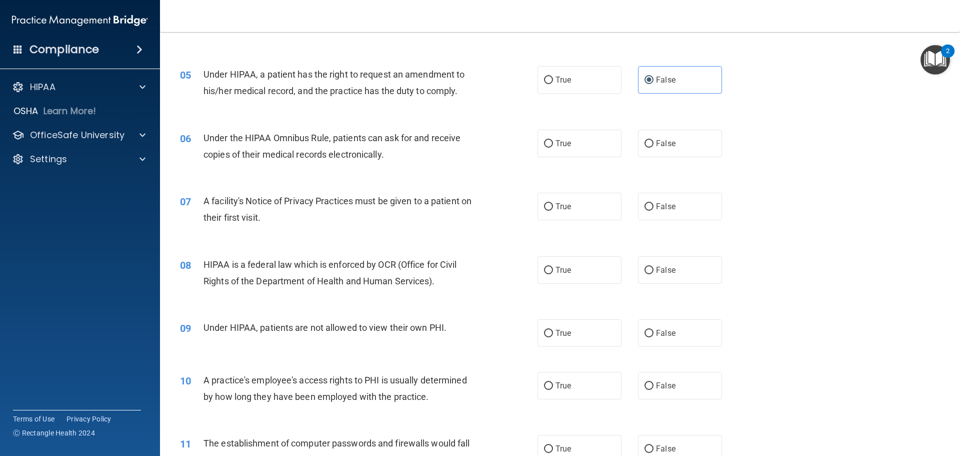
scroll to position [350, 0]
click at [648, 141] on input "False" at bounding box center [649, 143] width 9 height 8
radio input "true"
click at [547, 205] on input "True" at bounding box center [548, 206] width 9 height 8
radio input "true"
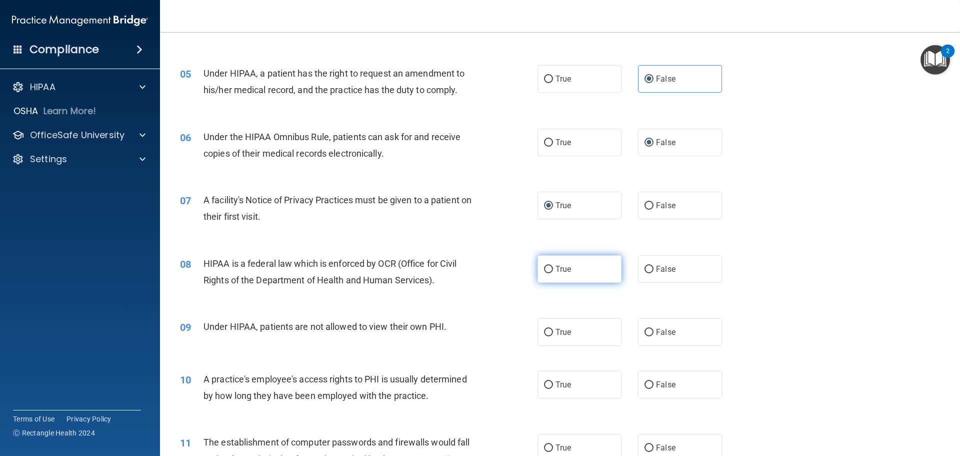
click at [544, 271] on input "True" at bounding box center [548, 270] width 9 height 8
radio input "true"
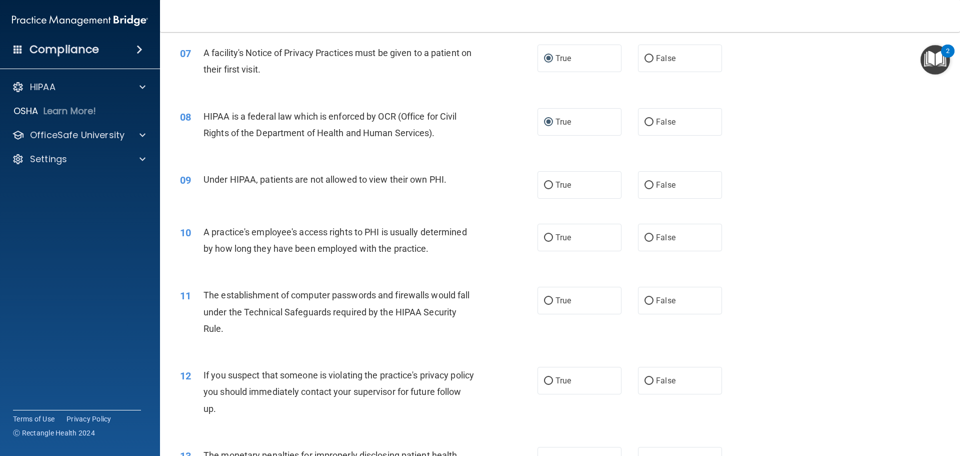
scroll to position [500, 0]
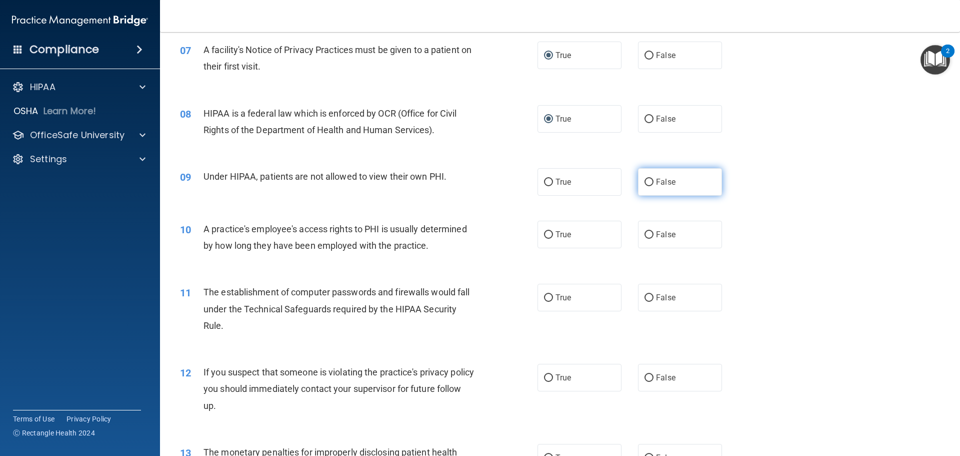
click at [645, 179] on input "False" at bounding box center [649, 183] width 9 height 8
radio input "true"
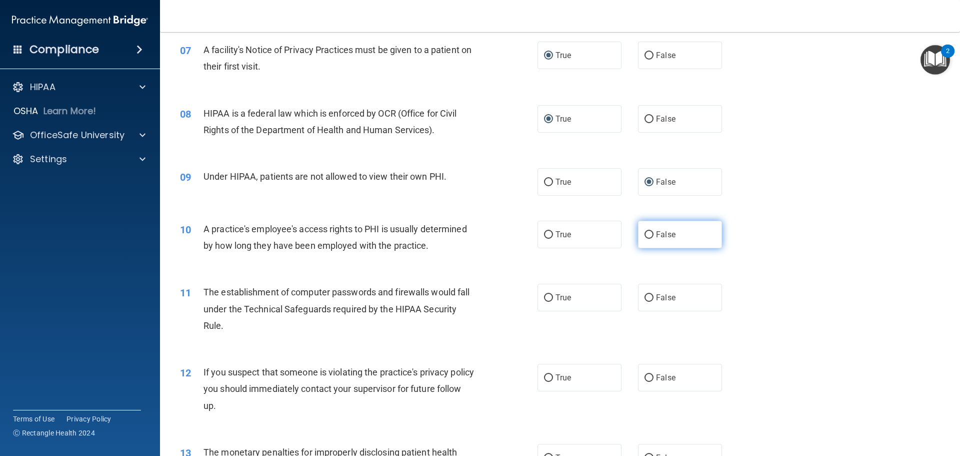
click at [645, 234] on input "False" at bounding box center [649, 235] width 9 height 8
radio input "true"
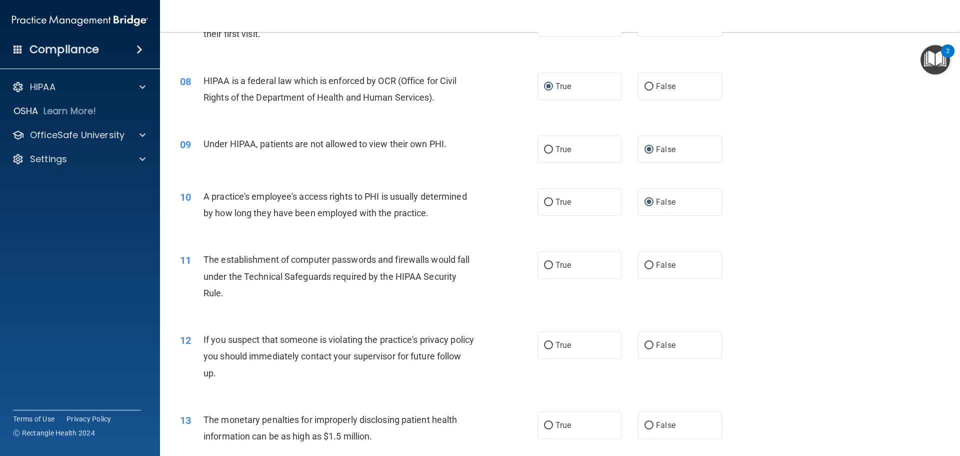
scroll to position [600, 0]
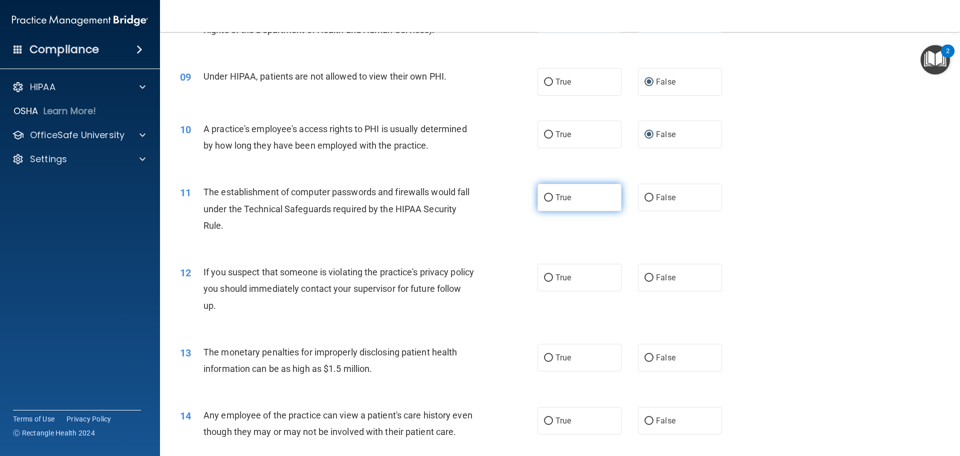
click at [544, 196] on input "True" at bounding box center [548, 198] width 9 height 8
radio input "true"
click at [545, 275] on input "True" at bounding box center [548, 278] width 9 height 8
radio input "true"
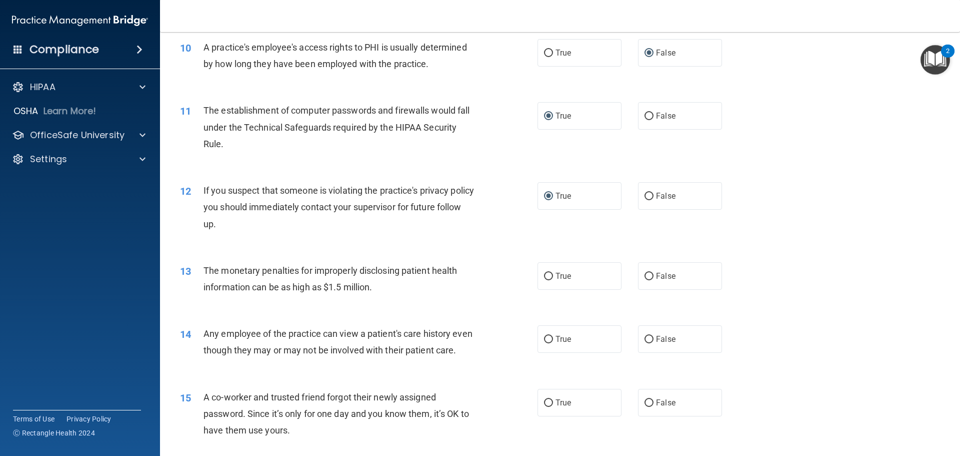
scroll to position [750, 0]
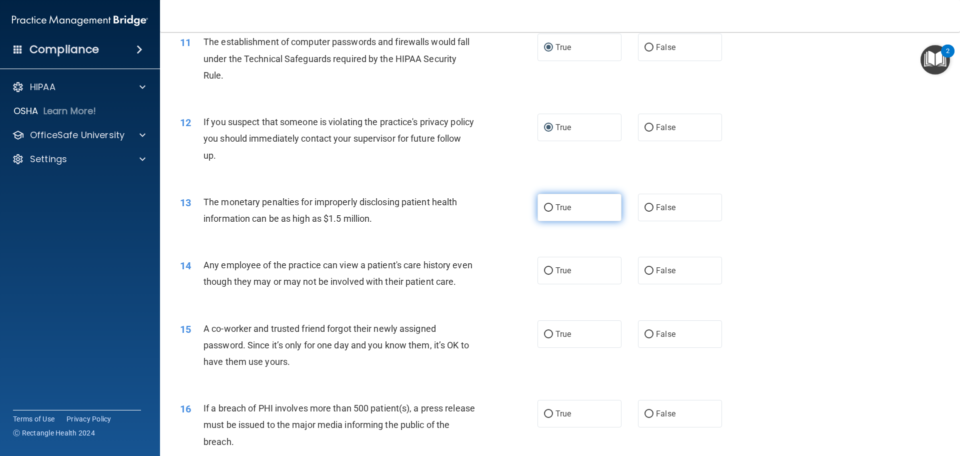
click at [544, 208] on input "True" at bounding box center [548, 208] width 9 height 8
radio input "true"
click at [645, 267] on input "False" at bounding box center [649, 271] width 9 height 8
radio input "true"
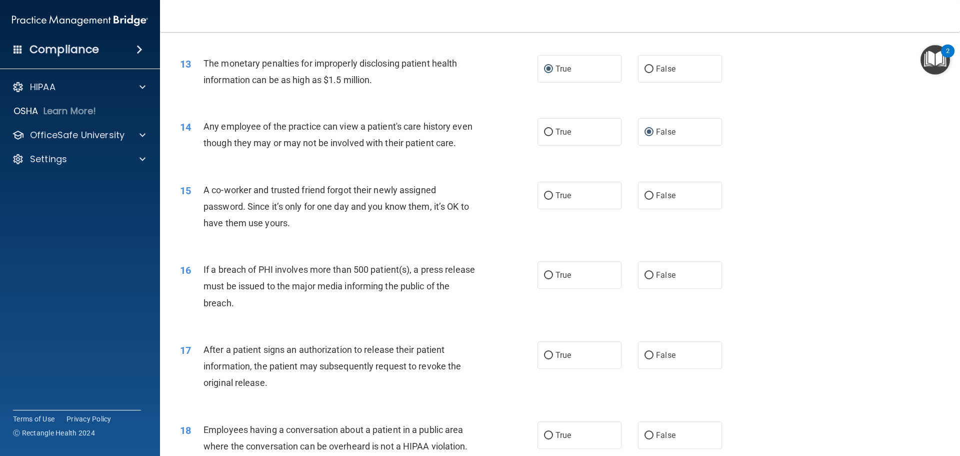
scroll to position [950, 0]
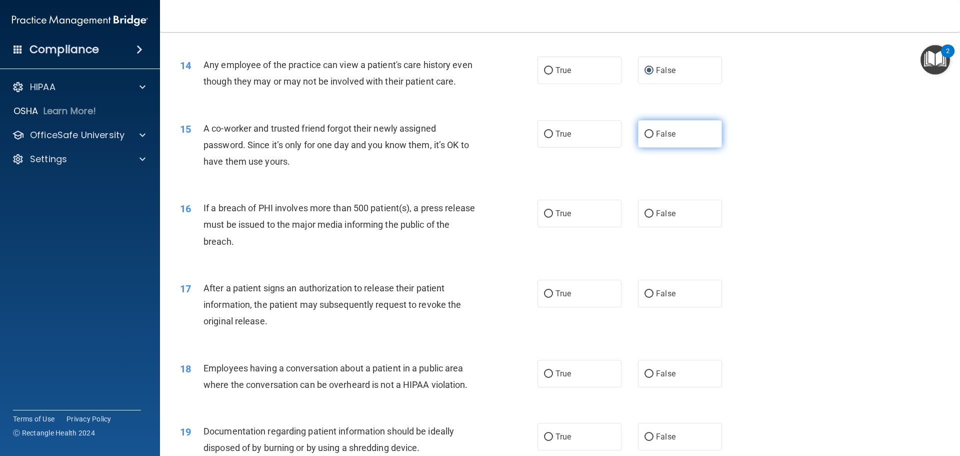
click at [646, 138] on input "False" at bounding box center [649, 135] width 9 height 8
radio input "true"
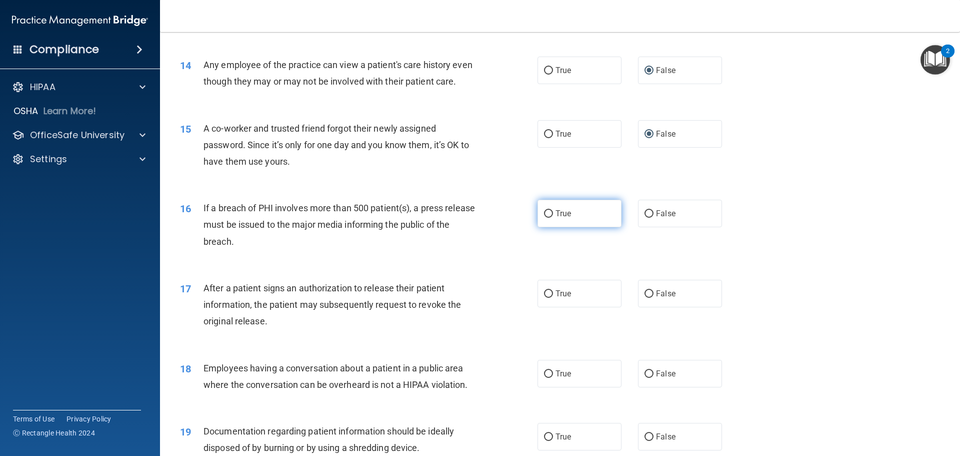
click at [544, 218] on input "True" at bounding box center [548, 214] width 9 height 8
radio input "true"
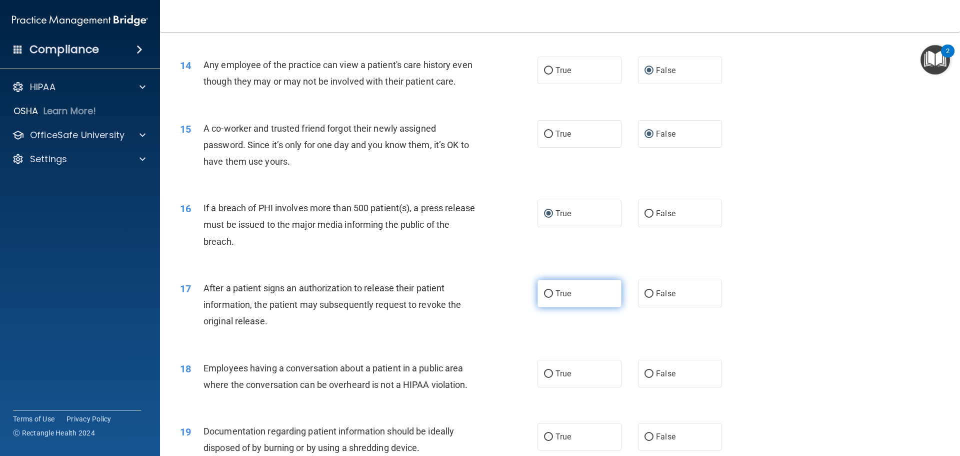
click at [539, 307] on label "True" at bounding box center [580, 294] width 84 height 28
click at [544, 298] on input "True" at bounding box center [548, 294] width 9 height 8
radio input "true"
click at [645, 378] on input "False" at bounding box center [649, 374] width 9 height 8
radio input "true"
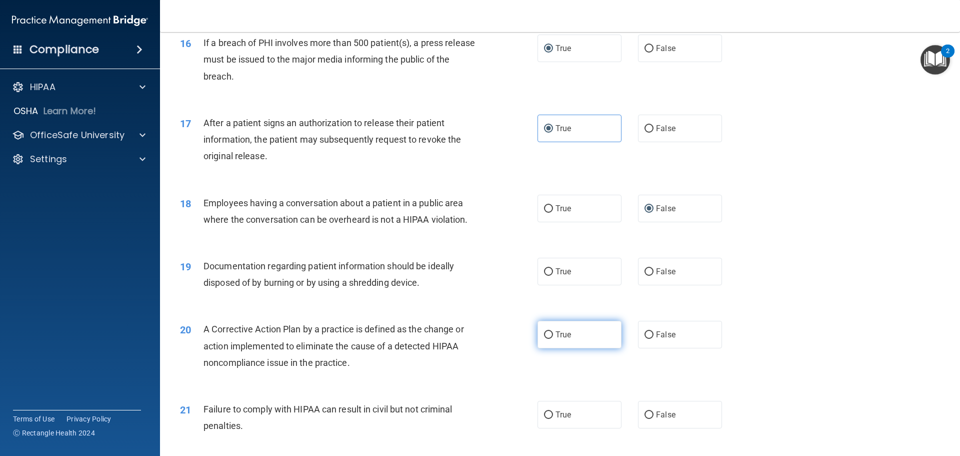
scroll to position [1151, 0]
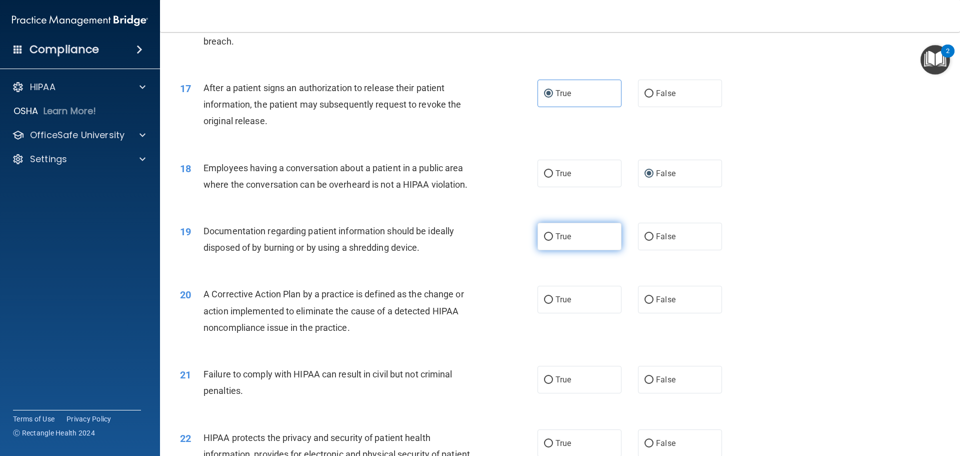
click at [546, 241] on input "True" at bounding box center [548, 237] width 9 height 8
radio input "true"
click at [545, 304] on input "True" at bounding box center [548, 300] width 9 height 8
radio input "true"
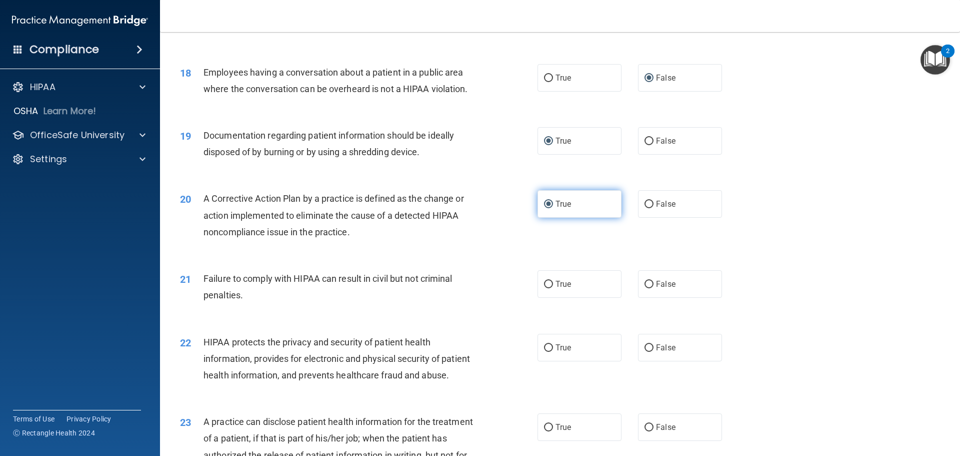
scroll to position [1251, 0]
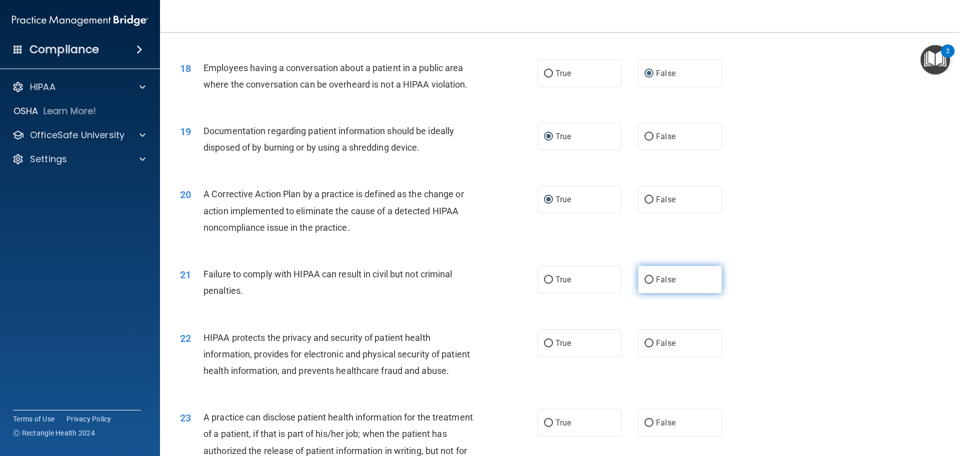
click at [645, 284] on input "False" at bounding box center [649, 280] width 9 height 8
radio input "true"
click at [544, 347] on input "True" at bounding box center [548, 344] width 9 height 8
radio input "true"
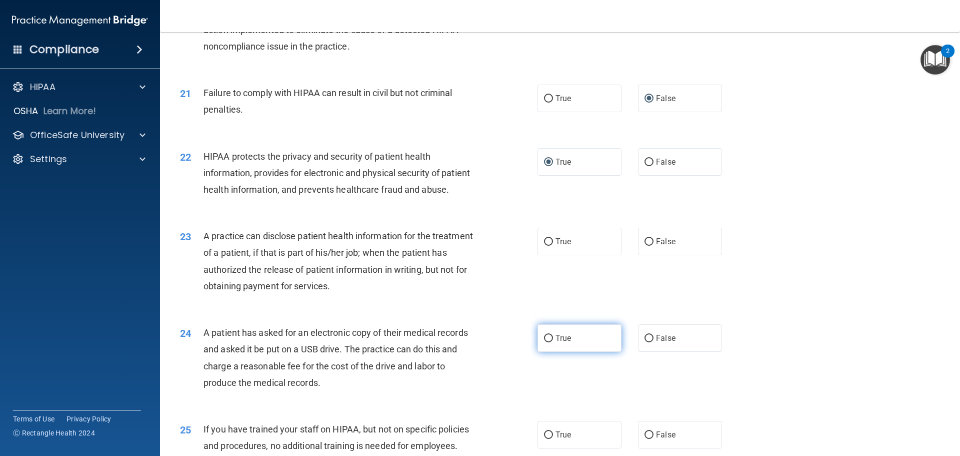
scroll to position [1451, 0]
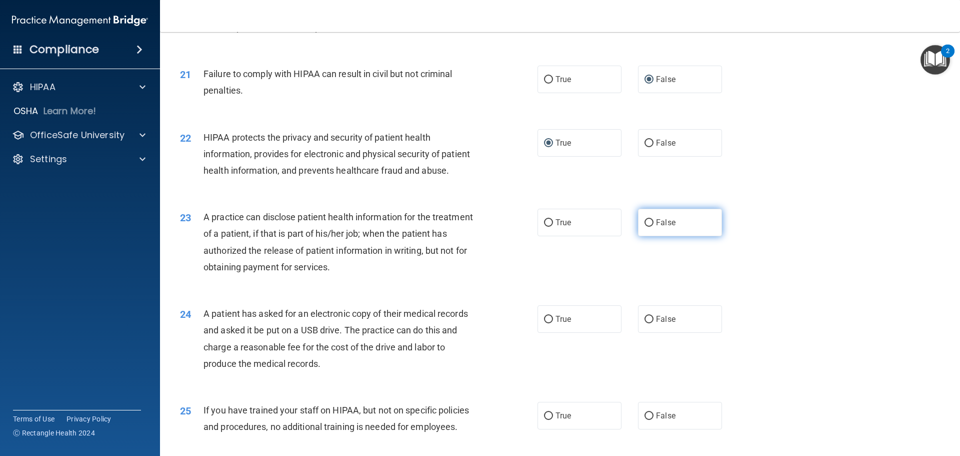
click at [646, 227] on input "False" at bounding box center [649, 223] width 9 height 8
radio input "true"
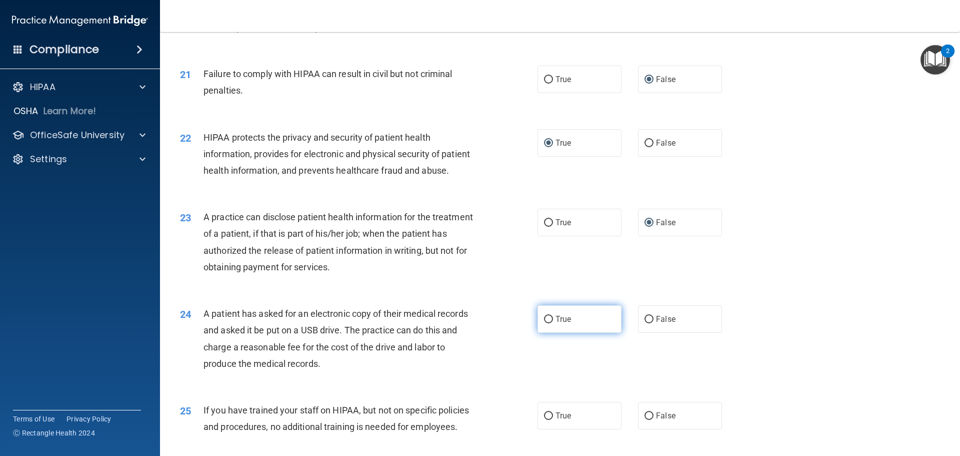
click at [548, 323] on input "True" at bounding box center [548, 320] width 9 height 8
radio input "true"
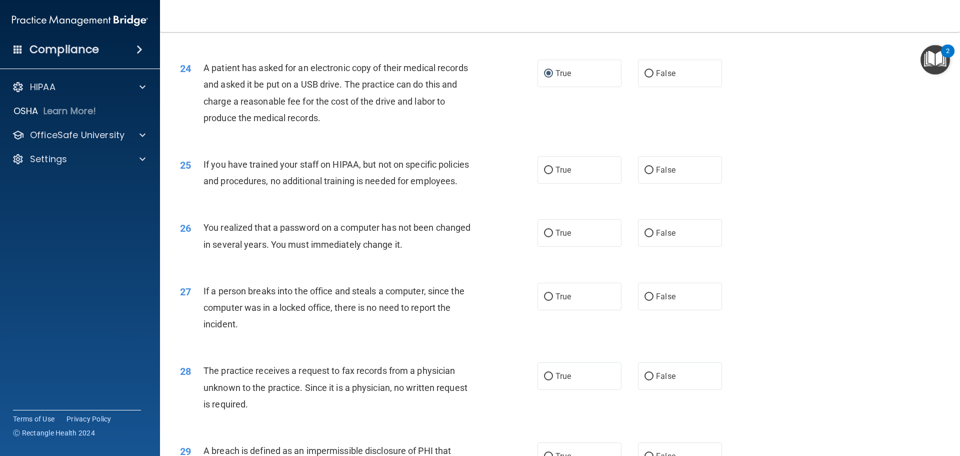
scroll to position [1701, 0]
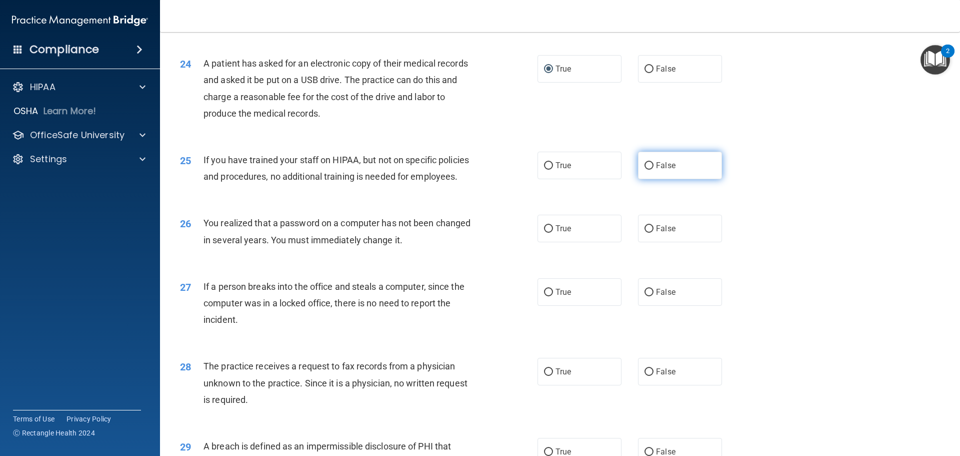
click at [645, 170] on input "False" at bounding box center [649, 166] width 9 height 8
radio input "true"
click at [547, 233] on input "True" at bounding box center [548, 229] width 9 height 8
radio input "true"
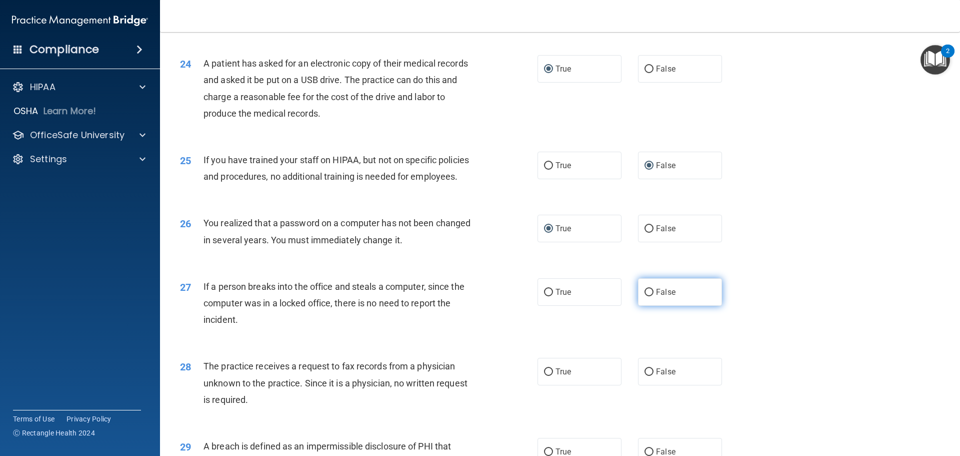
click at [645, 296] on input "False" at bounding box center [649, 293] width 9 height 8
radio input "true"
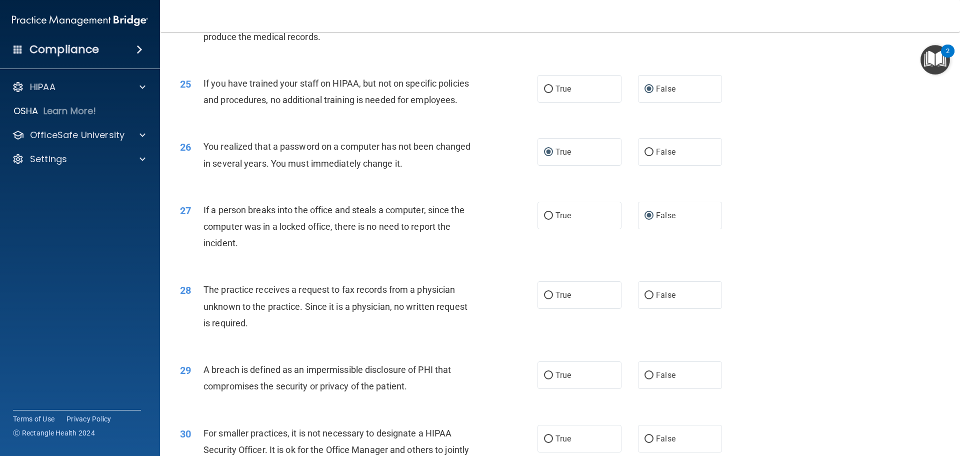
scroll to position [1801, 0]
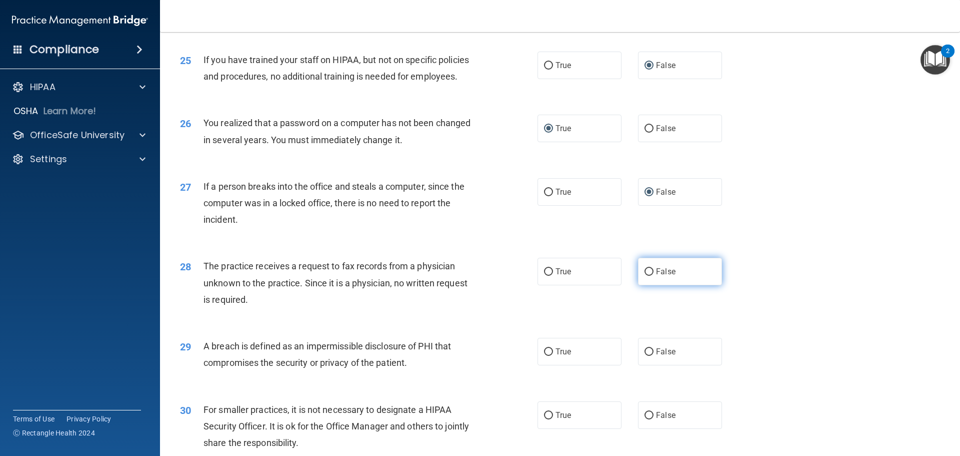
click at [645, 276] on input "False" at bounding box center [649, 272] width 9 height 8
radio input "true"
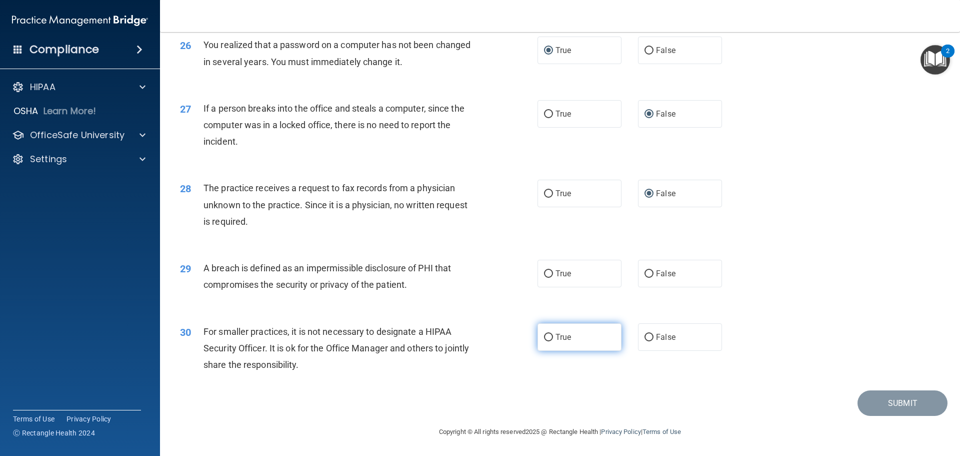
scroll to position [1912, 0]
click at [546, 272] on input "True" at bounding box center [548, 274] width 9 height 8
radio input "true"
click at [651, 51] on label "False" at bounding box center [680, 51] width 84 height 28
click at [651, 51] on input "False" at bounding box center [649, 51] width 9 height 8
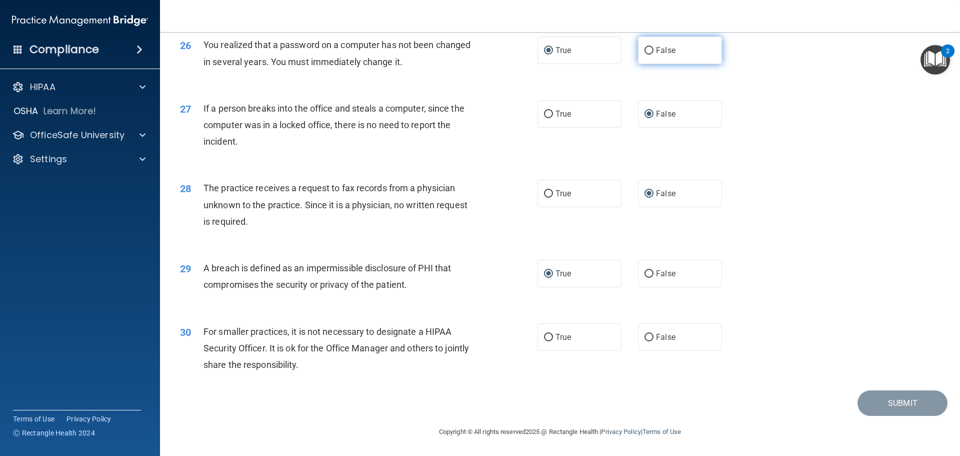
radio input "true"
radio input "false"
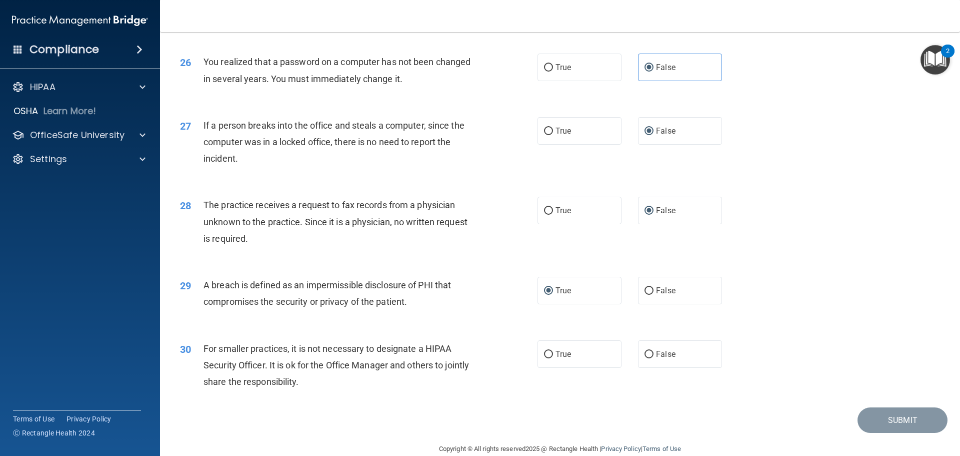
scroll to position [1762, 0]
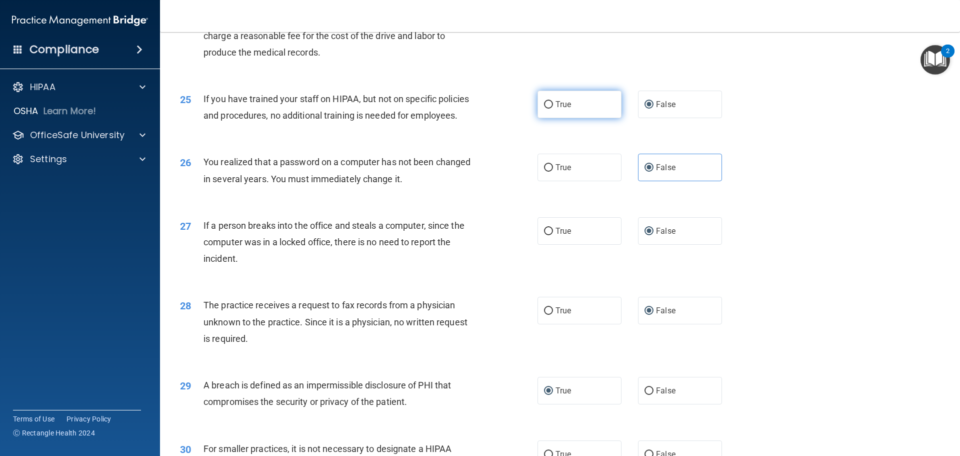
click at [545, 109] on input "True" at bounding box center [548, 105] width 9 height 8
radio input "true"
radio input "false"
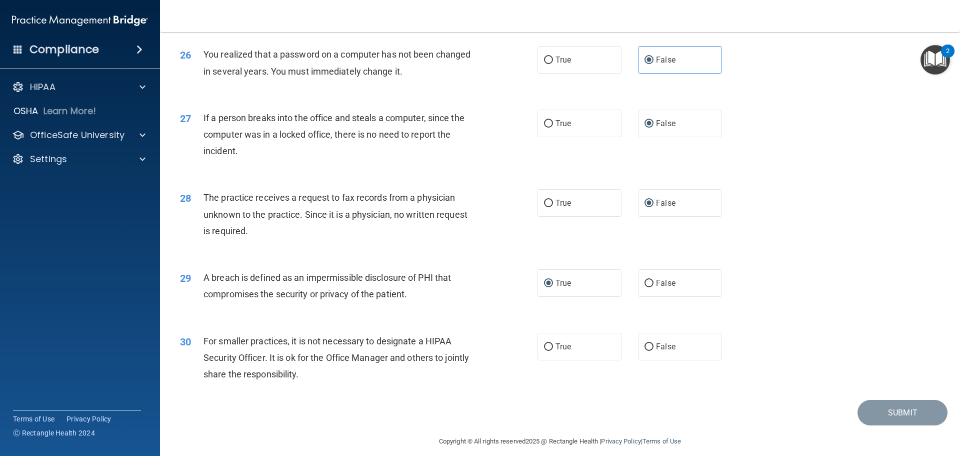
scroll to position [1912, 0]
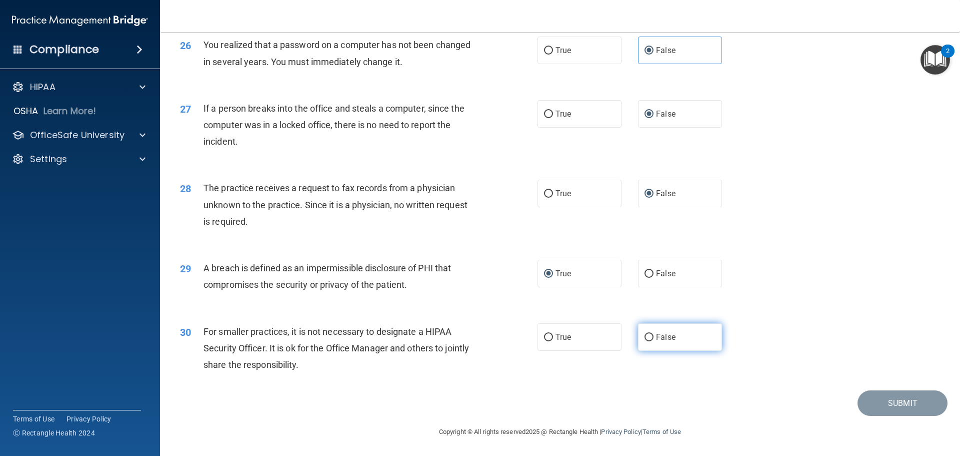
click at [648, 334] on input "False" at bounding box center [649, 338] width 9 height 8
radio input "true"
click at [898, 401] on button "Submit" at bounding box center [903, 403] width 90 height 26
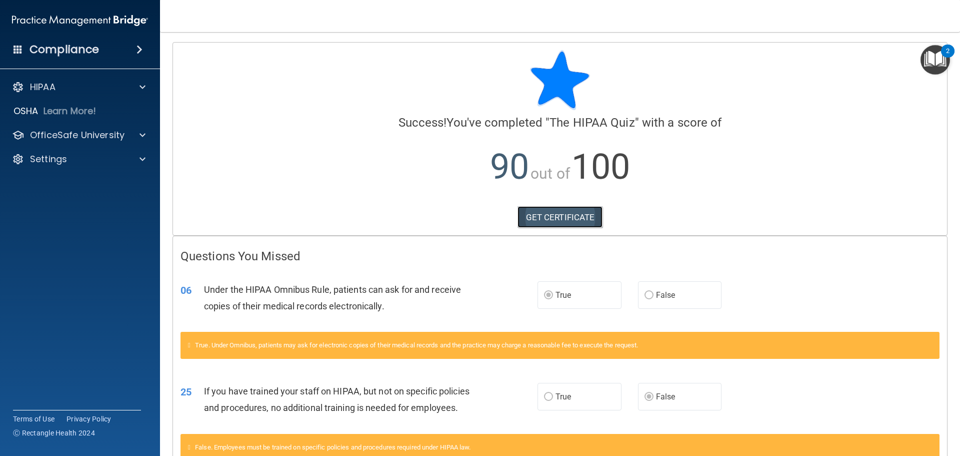
click at [551, 213] on link "GET CERTIFICATE" at bounding box center [561, 217] width 86 height 22
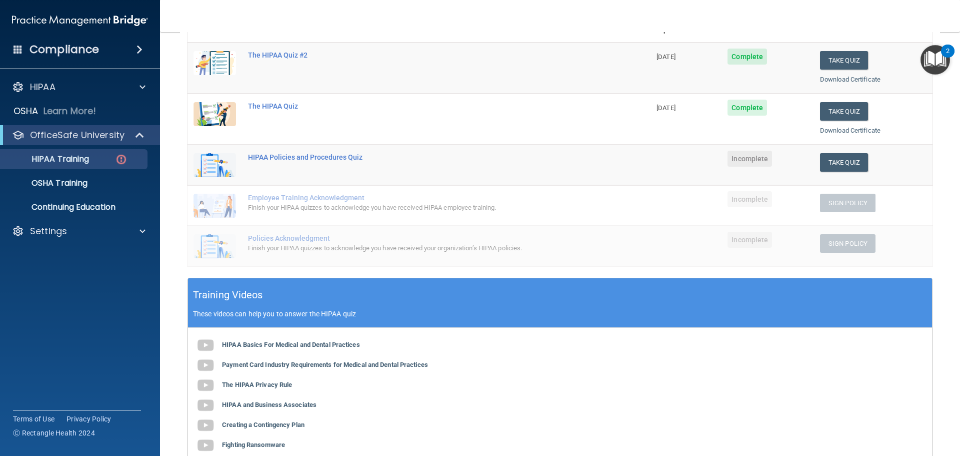
scroll to position [150, 0]
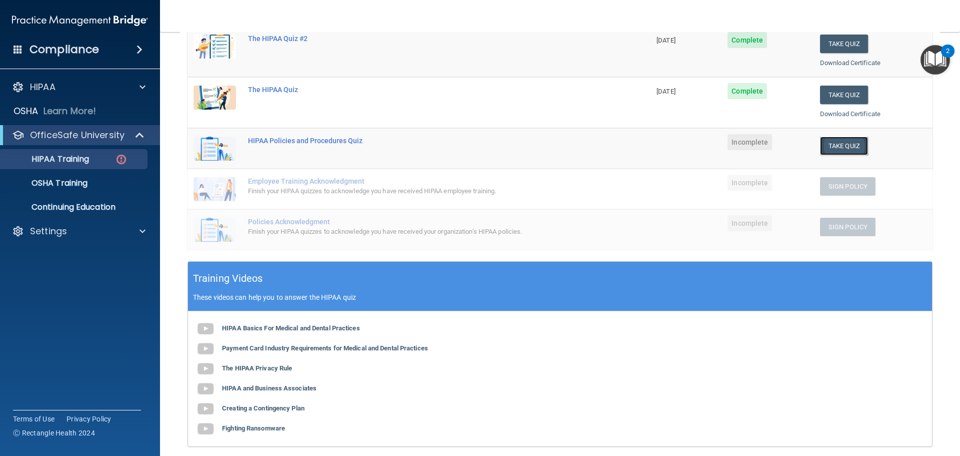
click at [829, 148] on button "Take Quiz" at bounding box center [844, 146] width 48 height 19
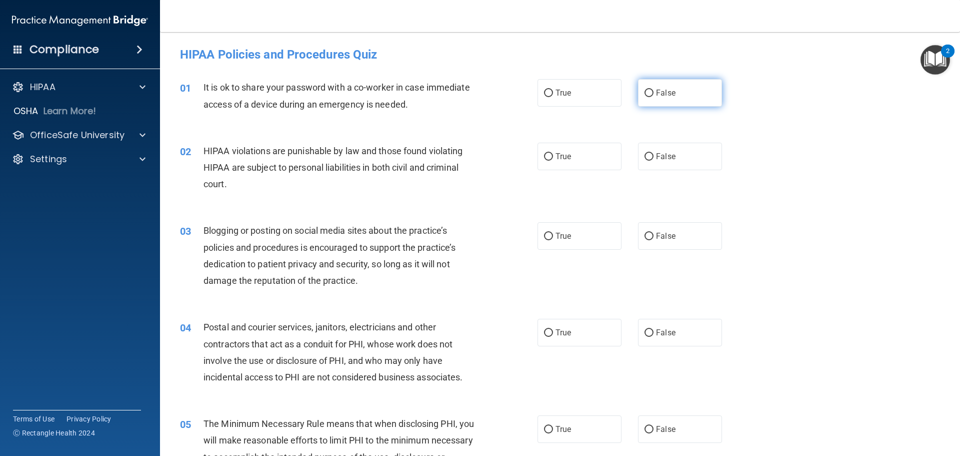
click at [645, 92] on input "False" at bounding box center [649, 94] width 9 height 8
radio input "true"
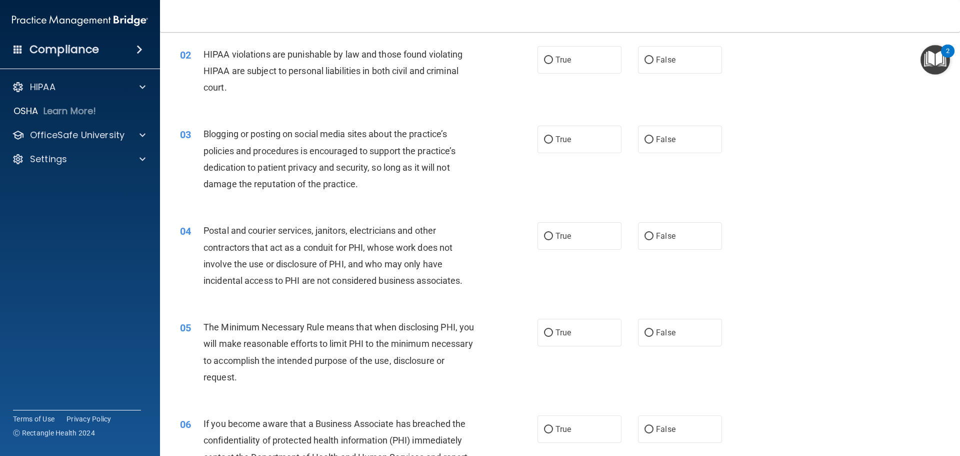
scroll to position [100, 0]
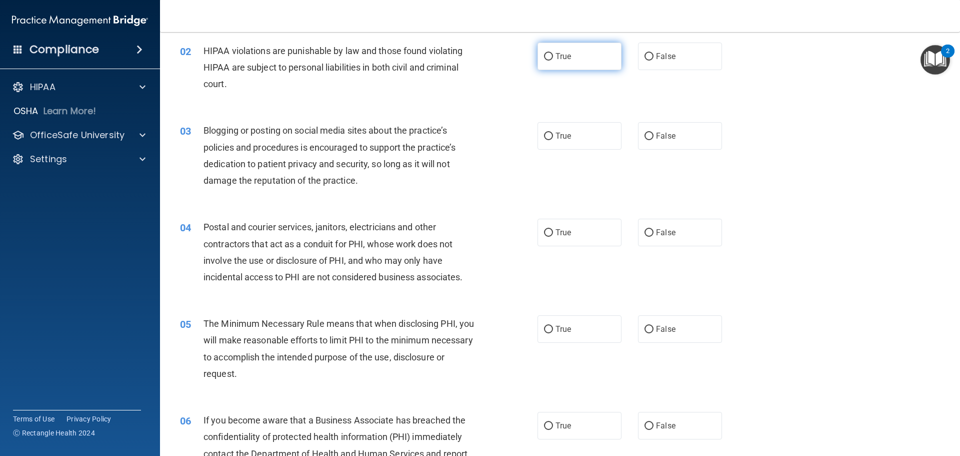
click at [544, 54] on input "True" at bounding box center [548, 57] width 9 height 8
radio input "true"
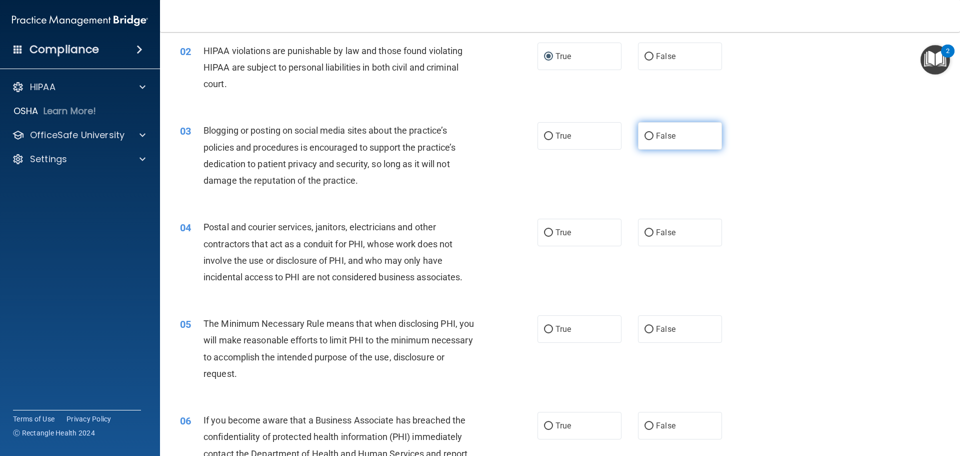
click at [645, 136] on input "False" at bounding box center [649, 137] width 9 height 8
radio input "true"
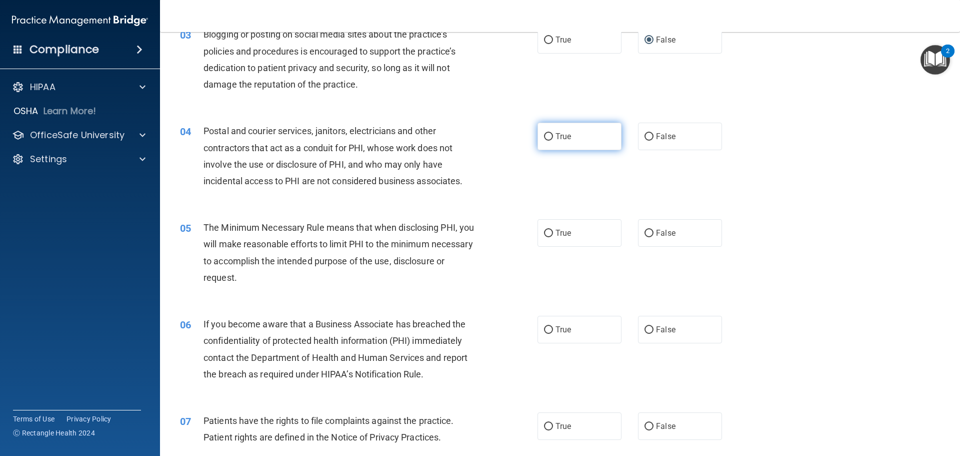
scroll to position [200, 0]
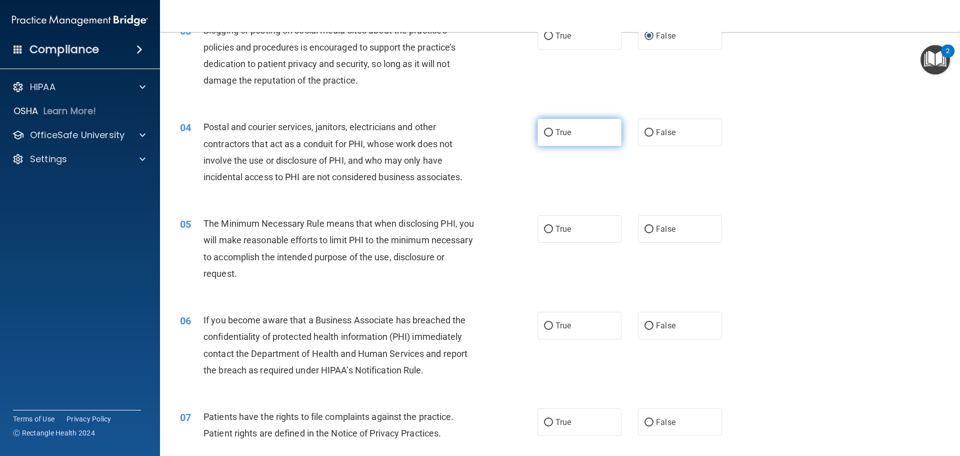
click at [546, 132] on input "True" at bounding box center [548, 133] width 9 height 8
radio input "true"
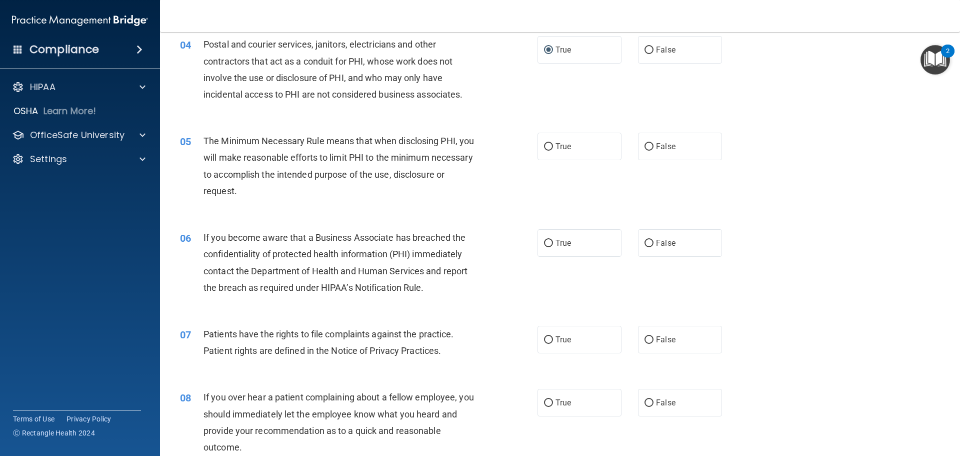
scroll to position [300, 0]
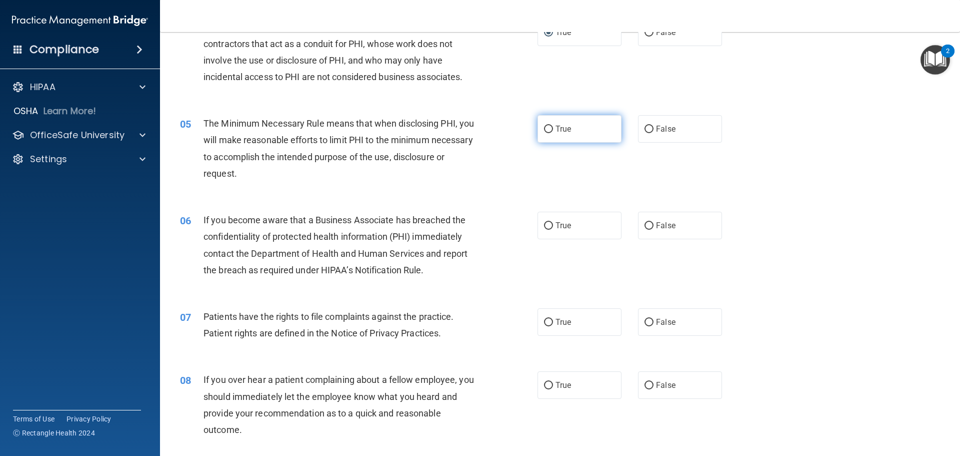
click at [549, 129] on input "True" at bounding box center [548, 130] width 9 height 8
radio input "true"
click at [645, 224] on input "False" at bounding box center [649, 226] width 9 height 8
radio input "true"
click at [552, 322] on label "True" at bounding box center [580, 322] width 84 height 28
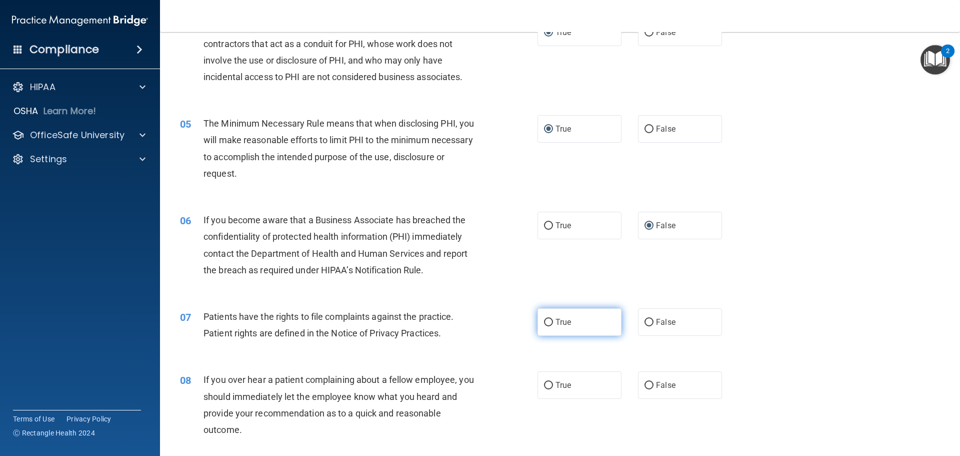
click at [552, 322] on input "True" at bounding box center [548, 323] width 9 height 8
radio input "true"
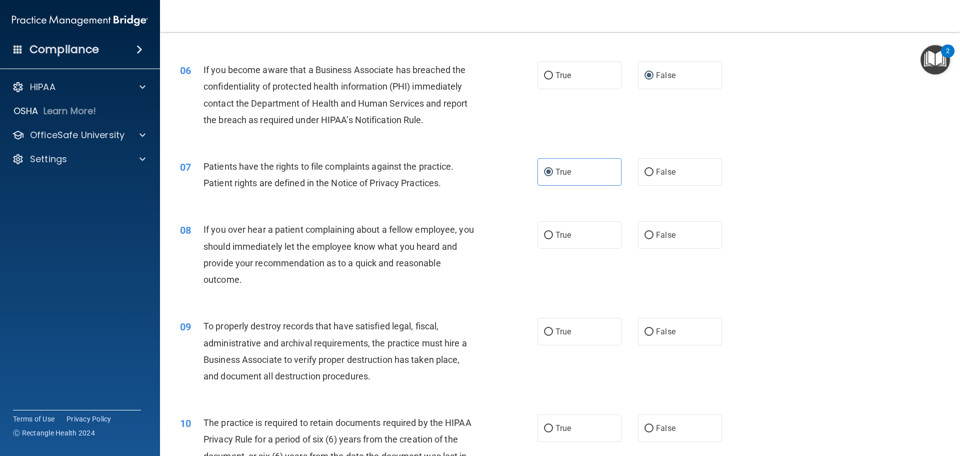
scroll to position [500, 0]
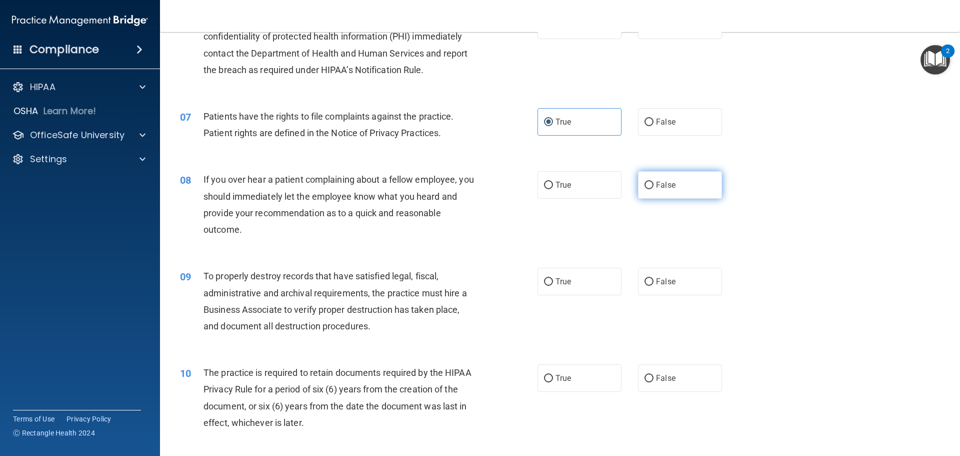
click at [645, 185] on input "False" at bounding box center [649, 186] width 9 height 8
radio input "true"
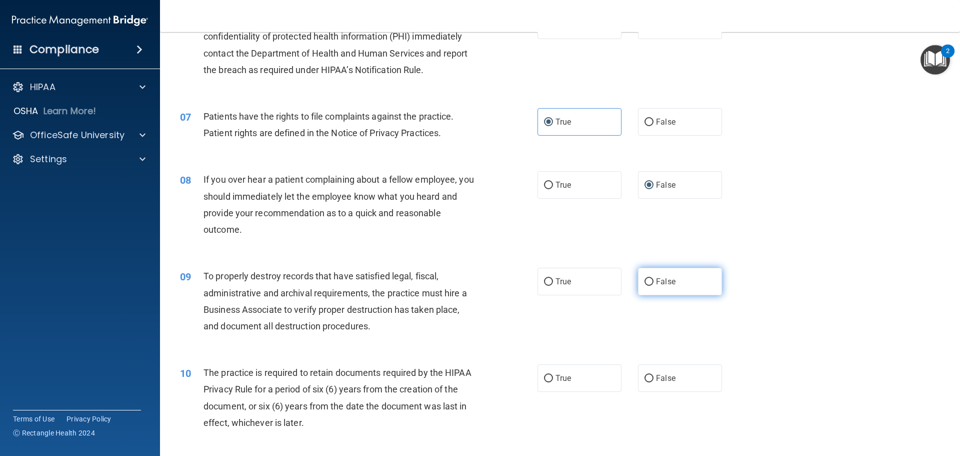
click at [645, 279] on input "False" at bounding box center [649, 282] width 9 height 8
radio input "true"
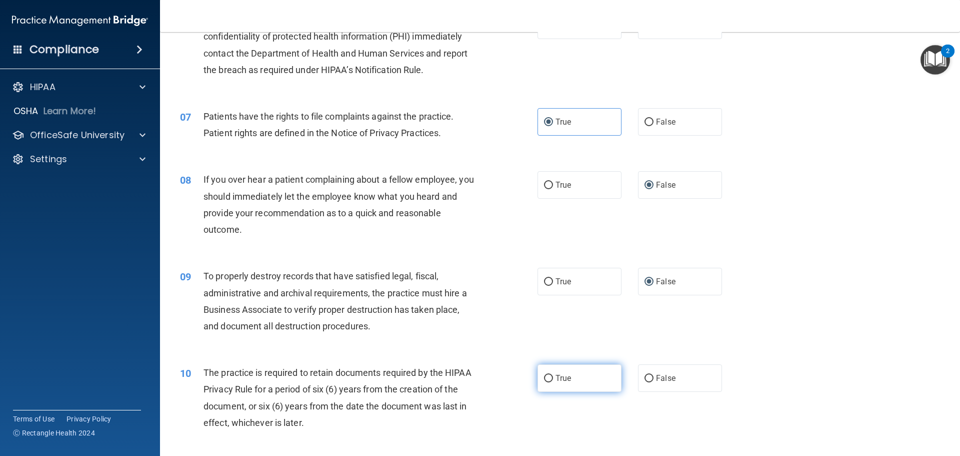
click at [546, 380] on input "True" at bounding box center [548, 379] width 9 height 8
radio input "true"
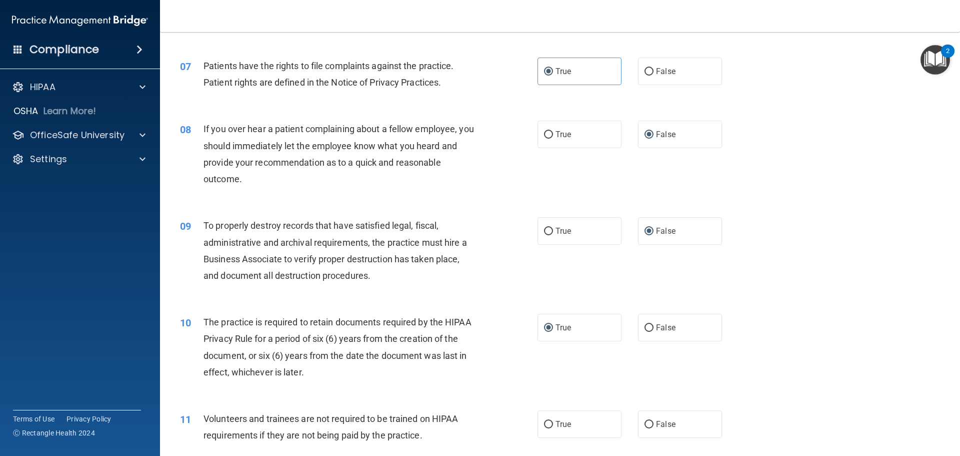
scroll to position [650, 0]
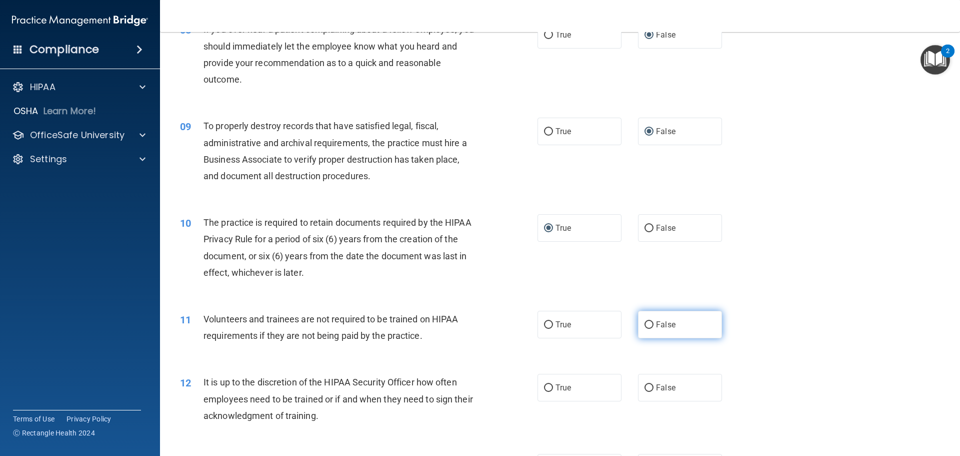
click at [647, 321] on input "False" at bounding box center [649, 325] width 9 height 8
radio input "true"
click at [649, 388] on input "False" at bounding box center [649, 388] width 9 height 8
radio input "true"
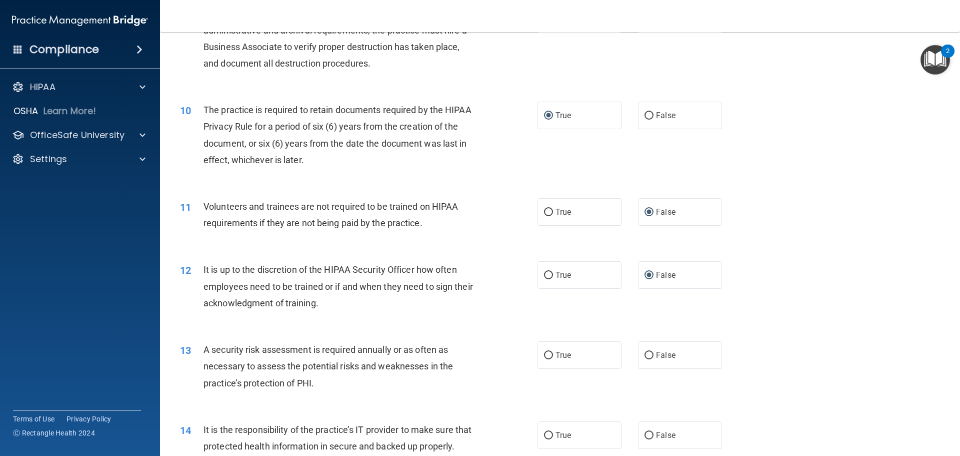
scroll to position [800, 0]
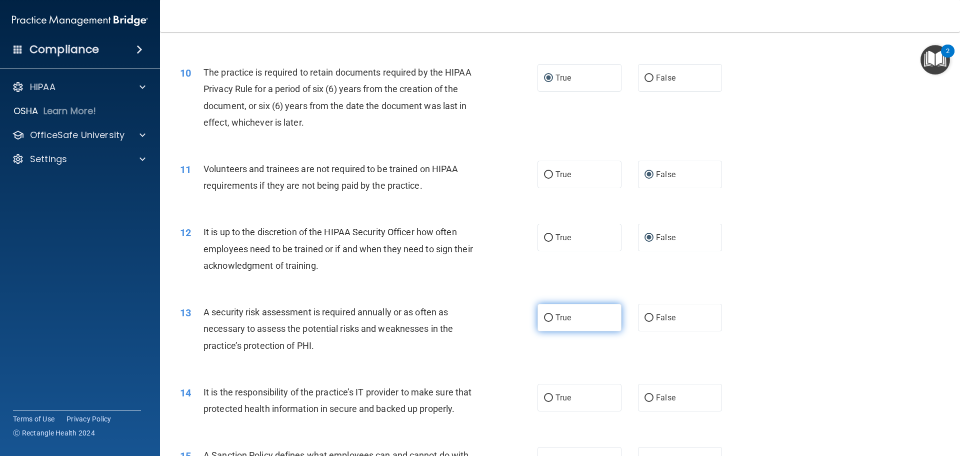
click at [544, 317] on input "True" at bounding box center [548, 318] width 9 height 8
radio input "true"
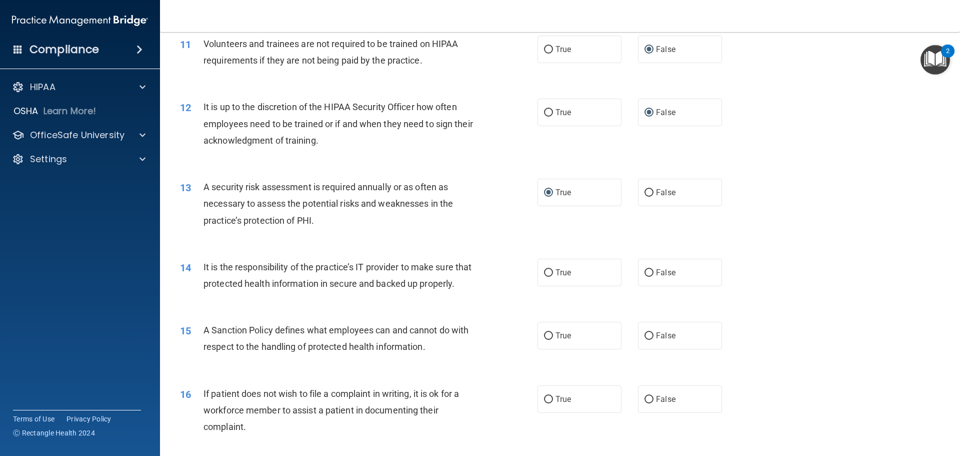
scroll to position [950, 0]
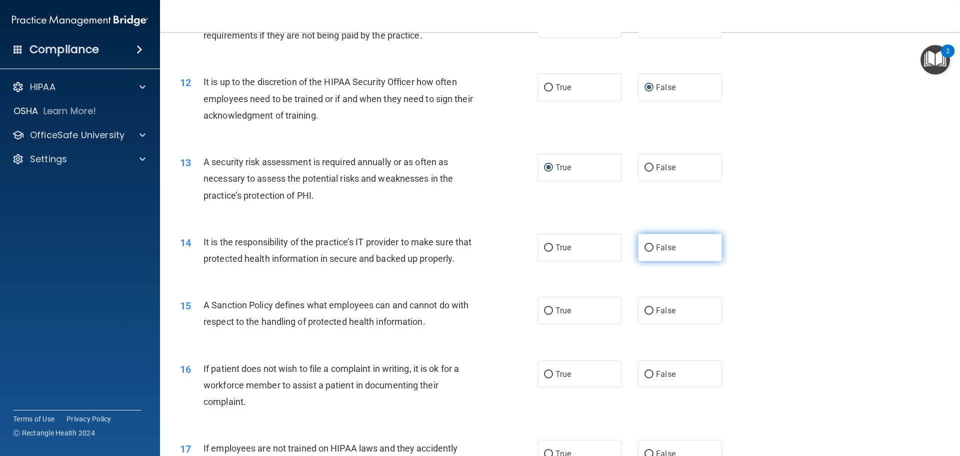
click at [648, 248] on input "False" at bounding box center [649, 248] width 9 height 8
radio input "true"
click at [645, 315] on input "False" at bounding box center [649, 311] width 9 height 8
radio input "true"
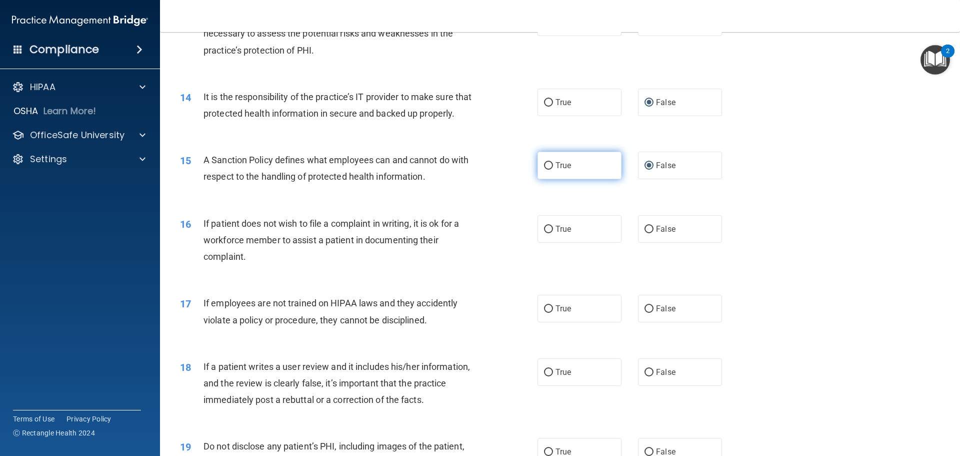
scroll to position [1101, 0]
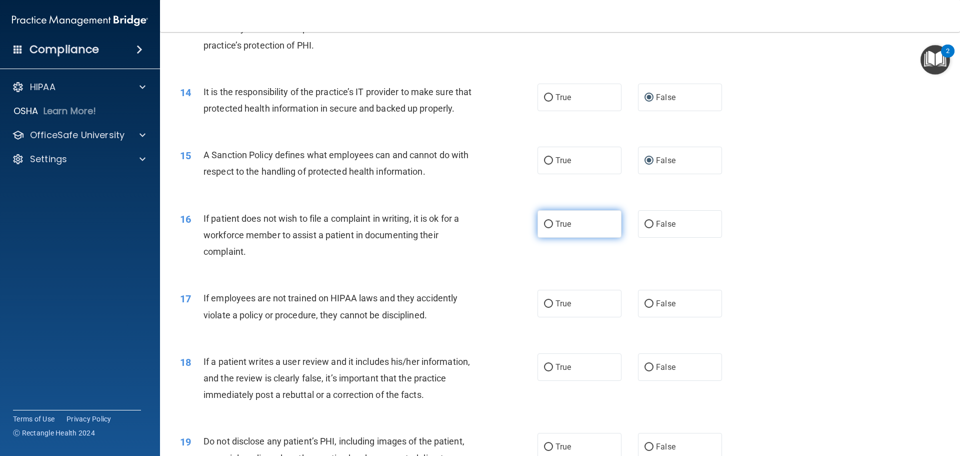
click at [544, 228] on input "True" at bounding box center [548, 225] width 9 height 8
radio input "true"
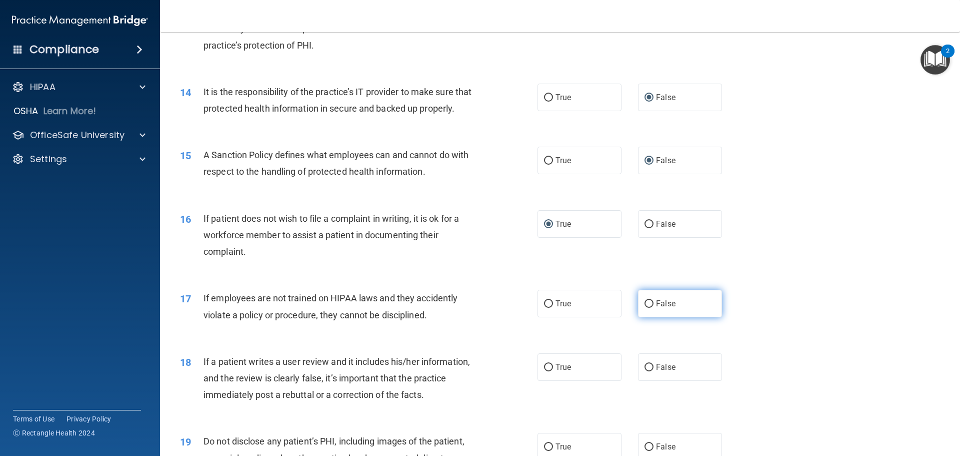
click at [645, 308] on input "False" at bounding box center [649, 304] width 9 height 8
radio input "true"
click at [647, 371] on input "False" at bounding box center [649, 368] width 9 height 8
radio input "true"
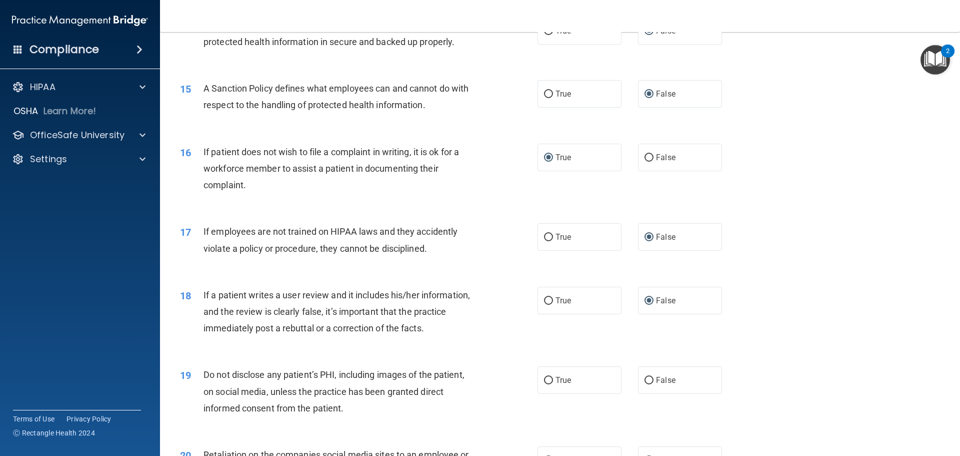
scroll to position [1251, 0]
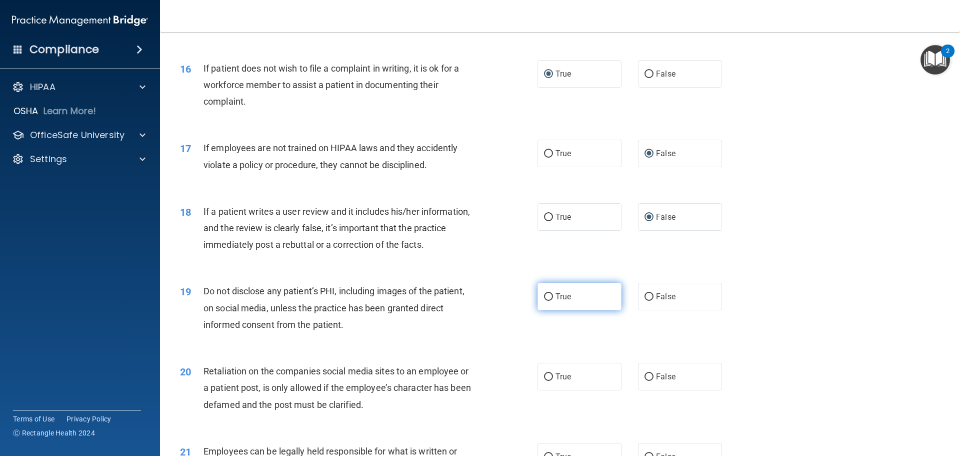
click at [544, 301] on input "True" at bounding box center [548, 297] width 9 height 8
radio input "true"
click at [645, 381] on input "False" at bounding box center [649, 377] width 9 height 8
radio input "true"
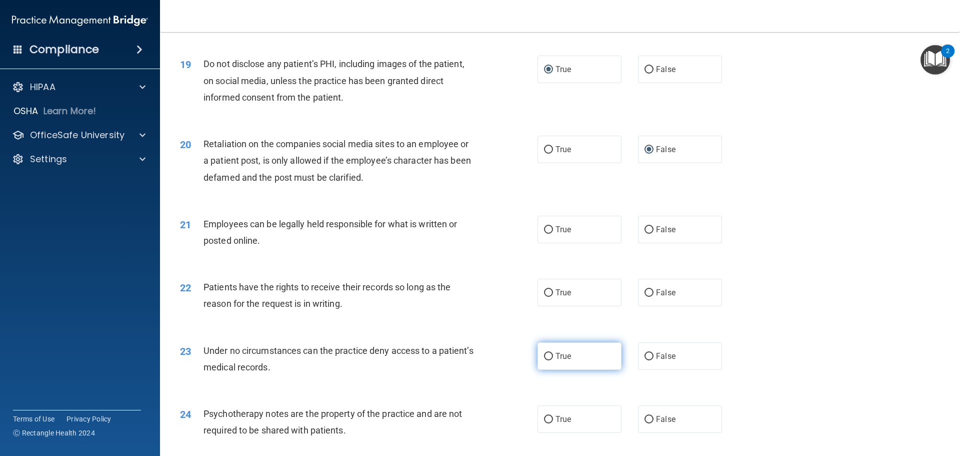
scroll to position [1501, 0]
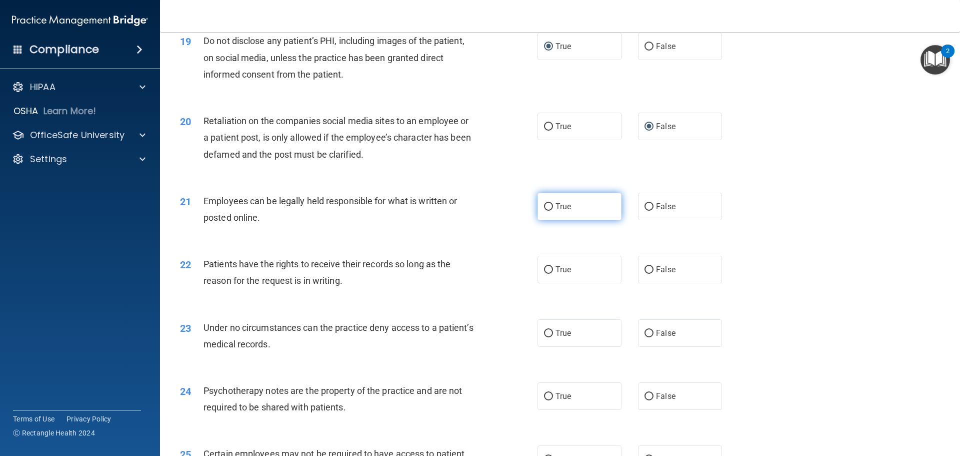
click at [548, 211] on input "True" at bounding box center [548, 207] width 9 height 8
radio input "true"
click at [639, 283] on label "False" at bounding box center [680, 270] width 84 height 28
click at [645, 274] on input "False" at bounding box center [649, 270] width 9 height 8
radio input "true"
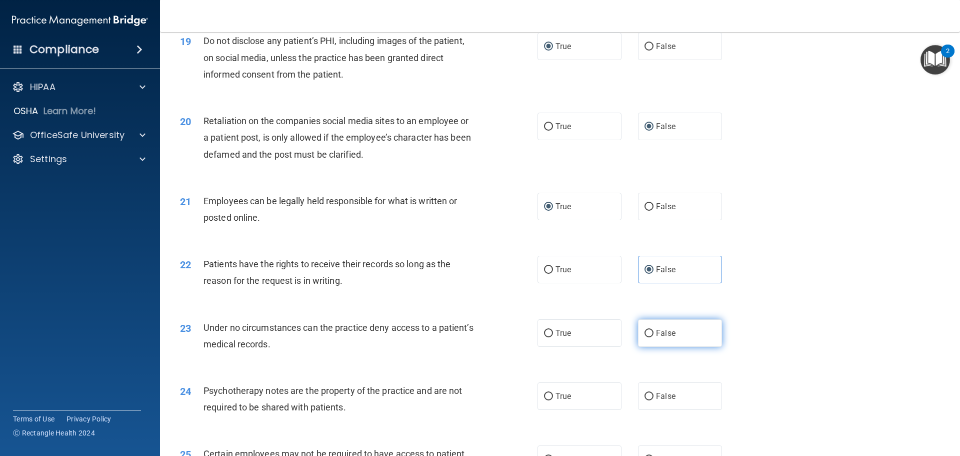
click at [646, 337] on input "False" at bounding box center [649, 334] width 9 height 8
radio input "true"
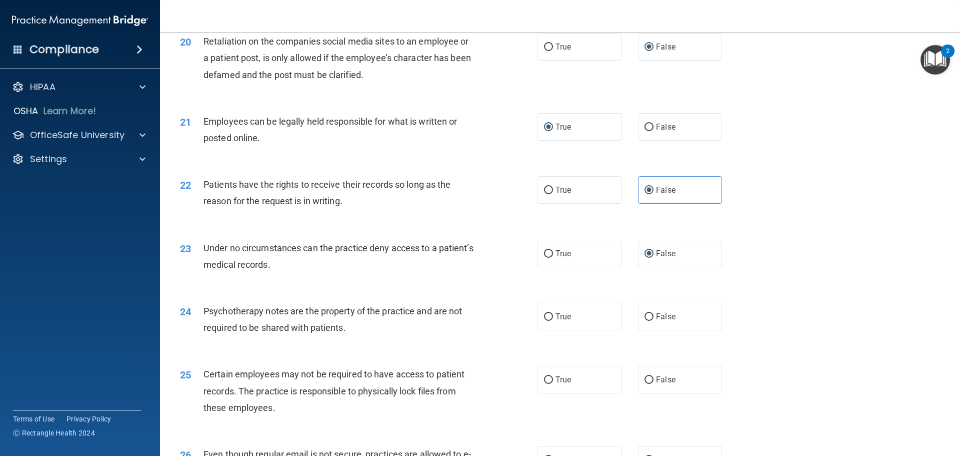
scroll to position [1601, 0]
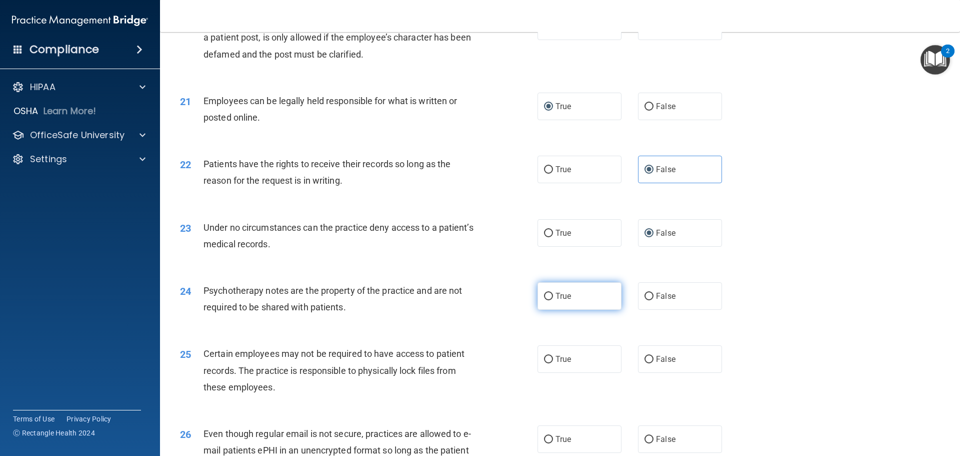
click at [545, 300] on input "True" at bounding box center [548, 297] width 9 height 8
radio input "true"
click at [645, 363] on input "False" at bounding box center [649, 360] width 9 height 8
radio input "true"
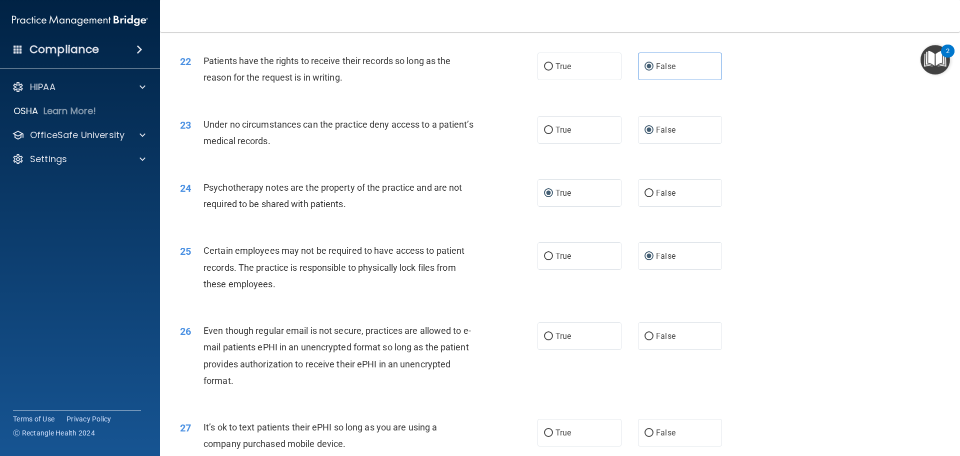
scroll to position [1751, 0]
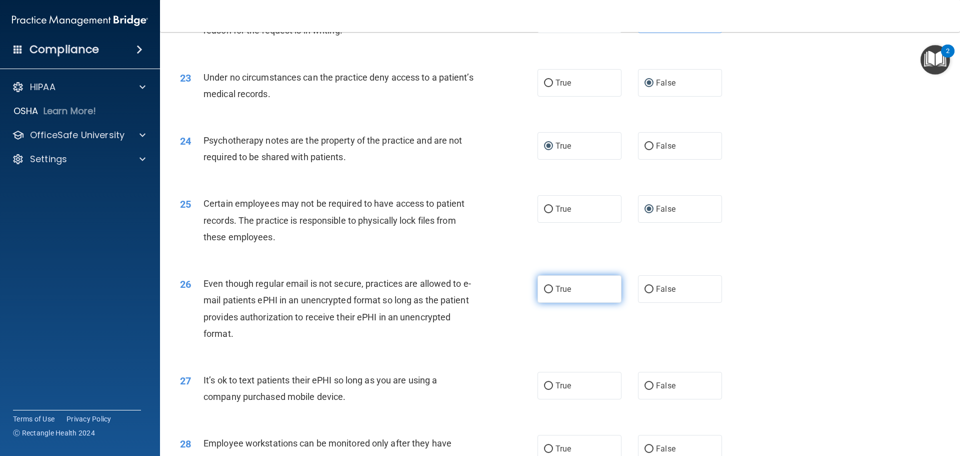
click at [548, 293] on input "True" at bounding box center [548, 290] width 9 height 8
radio input "true"
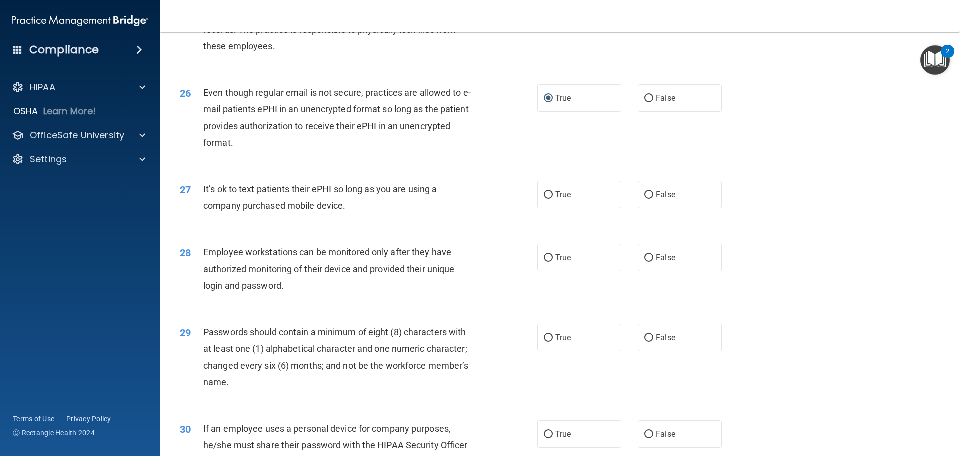
scroll to position [1951, 0]
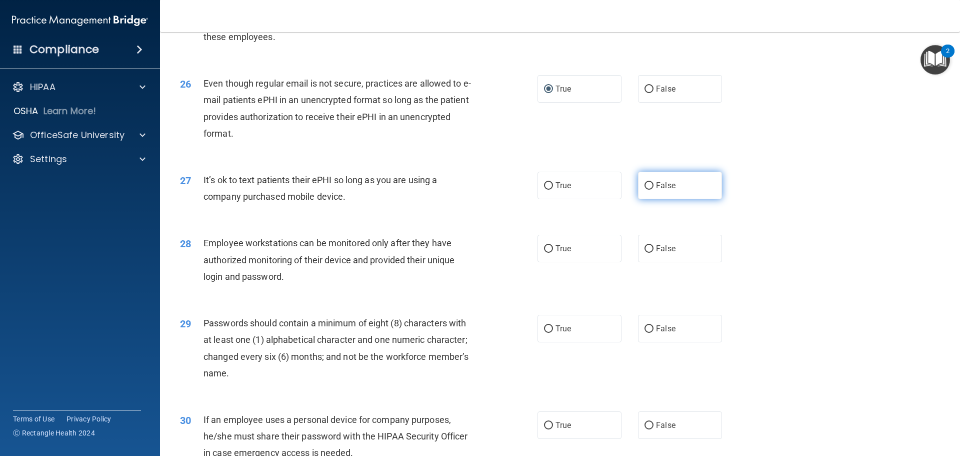
click at [646, 190] on input "False" at bounding box center [649, 186] width 9 height 8
radio input "true"
click at [645, 253] on input "False" at bounding box center [649, 249] width 9 height 8
radio input "true"
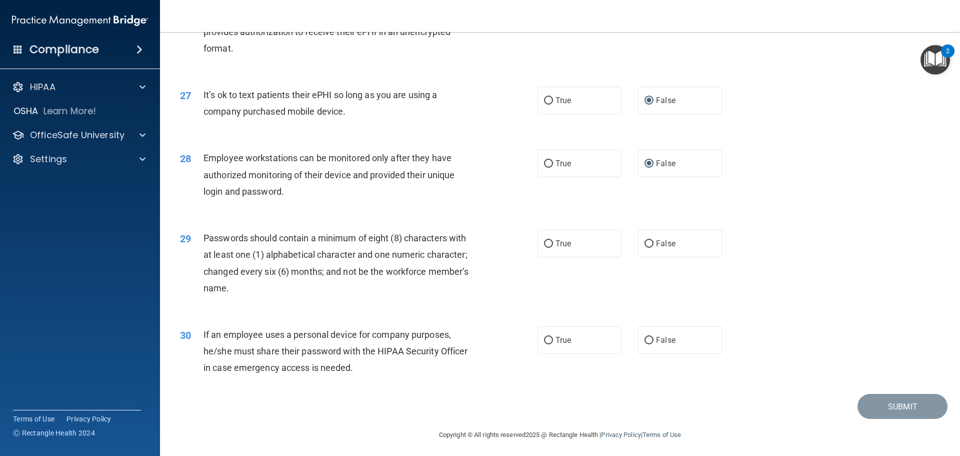
scroll to position [2056, 0]
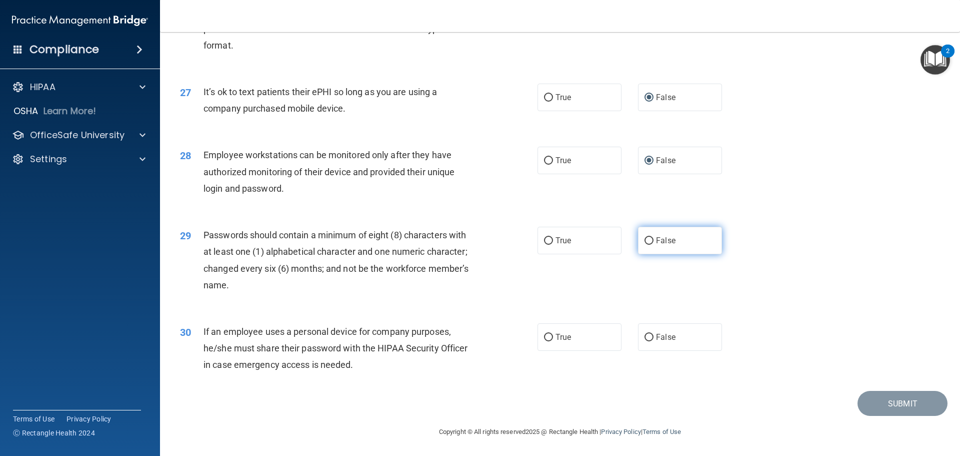
click at [645, 243] on input "False" at bounding box center [649, 241] width 9 height 8
radio input "true"
click at [642, 331] on label "False" at bounding box center [680, 337] width 84 height 28
click at [645, 334] on input "False" at bounding box center [649, 338] width 9 height 8
radio input "true"
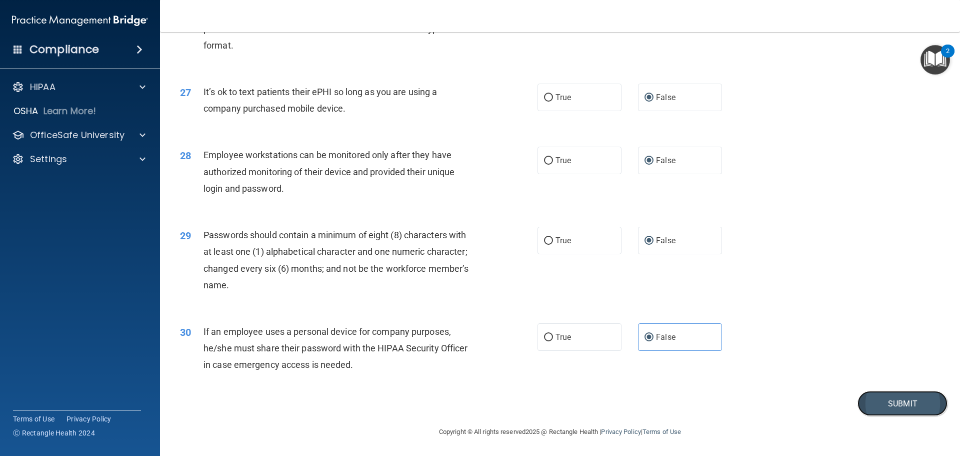
click at [882, 401] on button "Submit" at bounding box center [903, 404] width 90 height 26
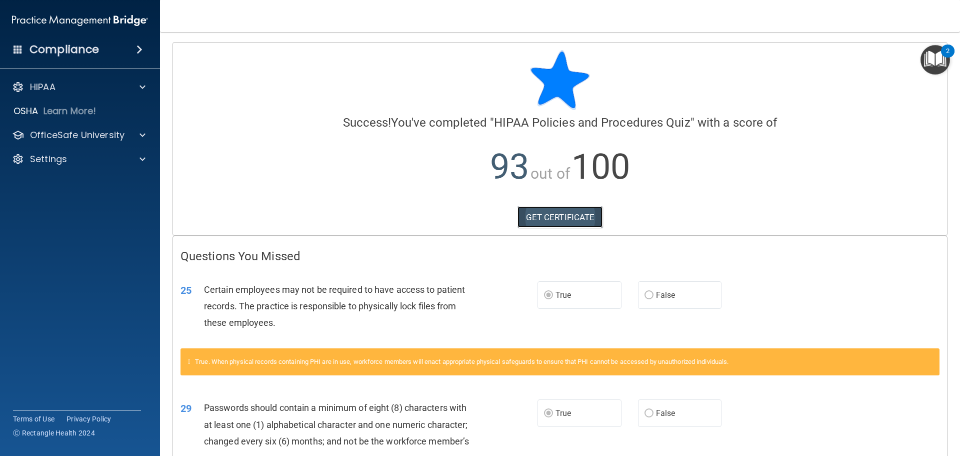
click at [558, 217] on link "GET CERTIFICATE" at bounding box center [561, 217] width 86 height 22
